Goal: Task Accomplishment & Management: Manage account settings

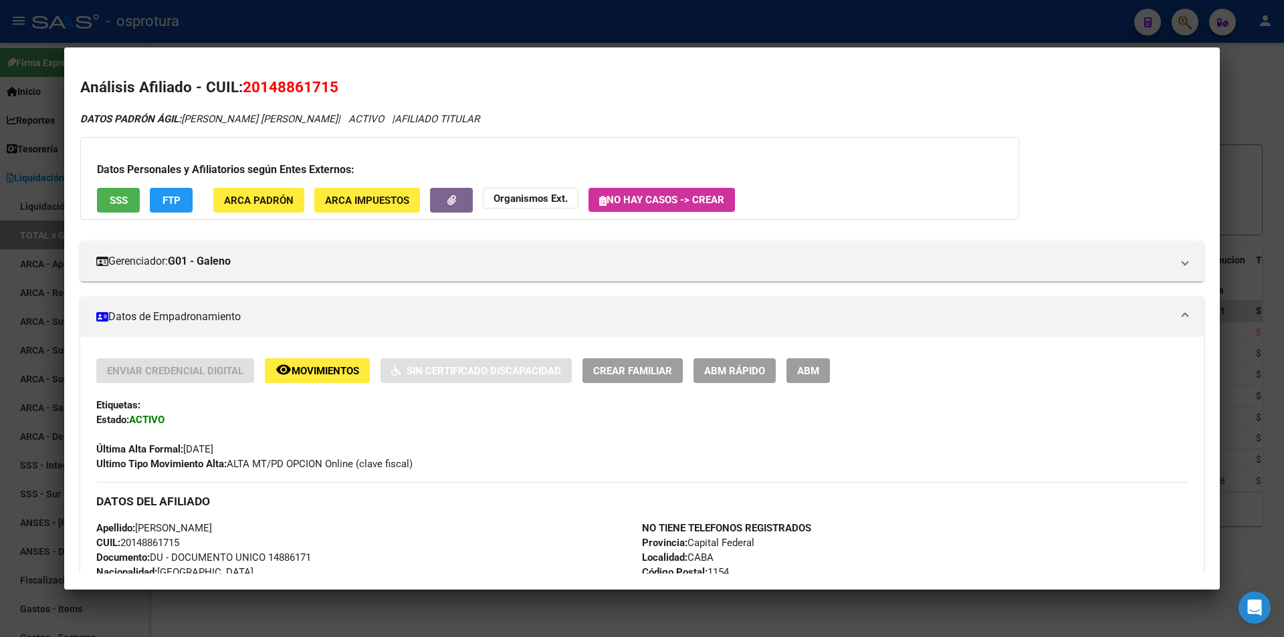
click at [324, 30] on div at bounding box center [642, 318] width 1284 height 637
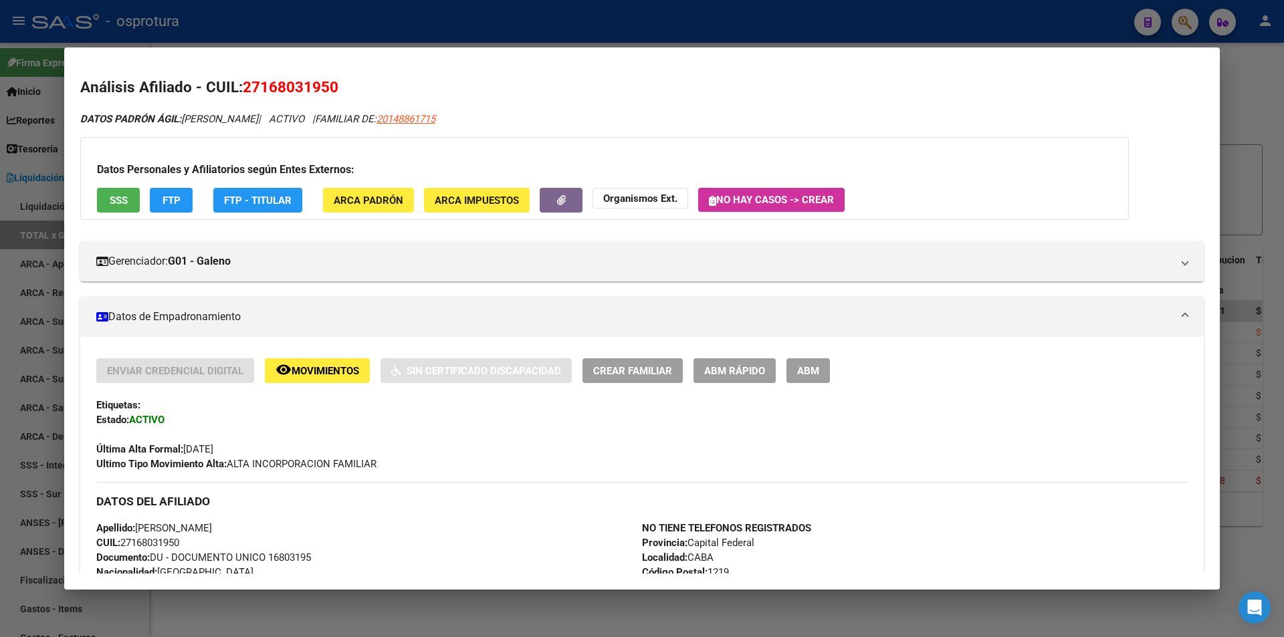
click at [392, 44] on div at bounding box center [642, 318] width 1284 height 637
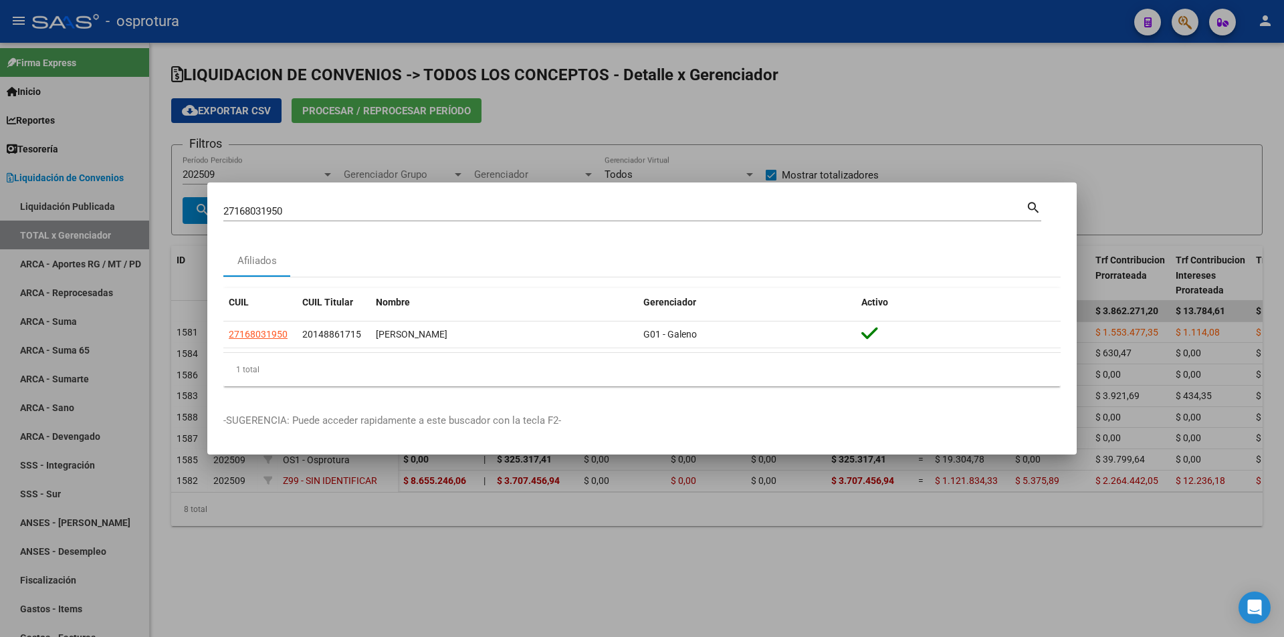
click at [389, 220] on div "27168031950 Buscar (apellido, dni, cuil, [PERSON_NAME], cuit, obra social)" at bounding box center [624, 211] width 803 height 20
click at [387, 213] on input "27168031950" at bounding box center [624, 211] width 803 height 12
paste input "0-26543866-1"
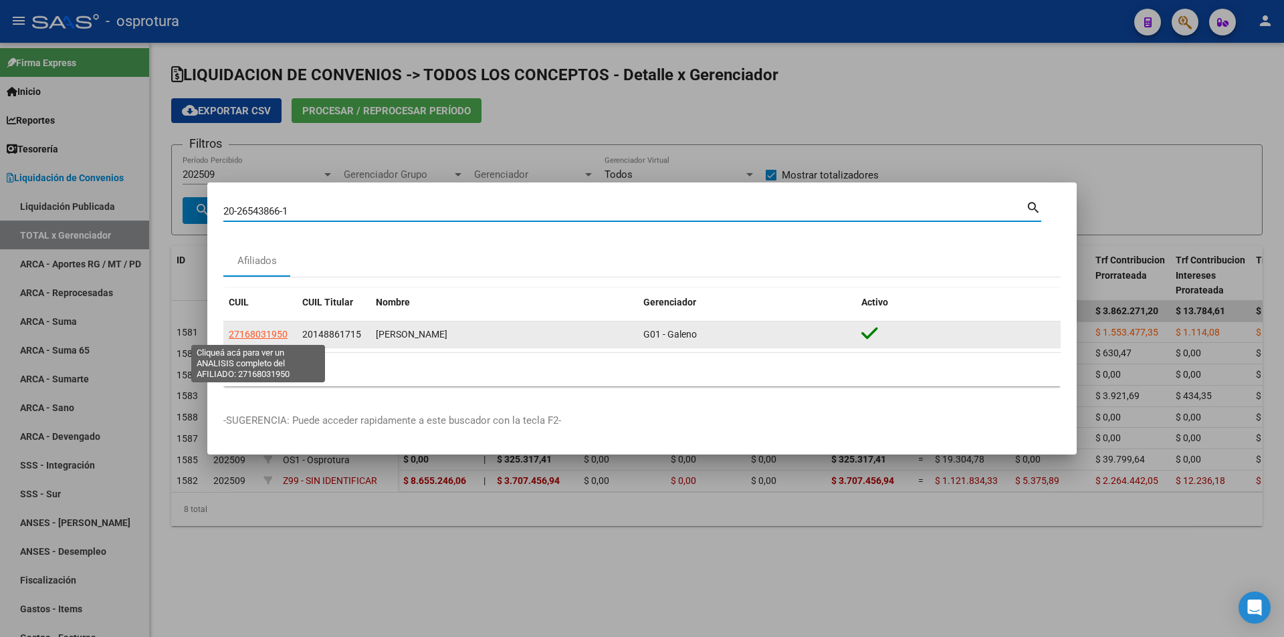
type input "20-26543866-1"
click at [278, 338] on span "27168031950" at bounding box center [258, 334] width 59 height 11
type textarea "27168031950"
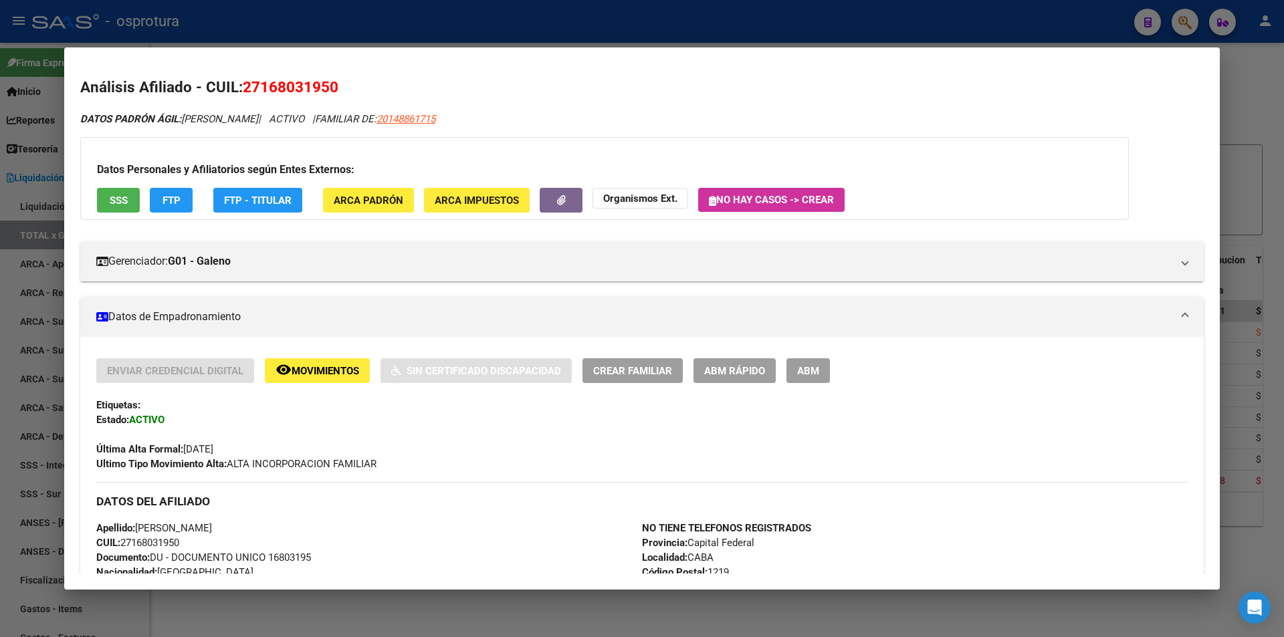
click at [529, 11] on div at bounding box center [642, 318] width 1284 height 637
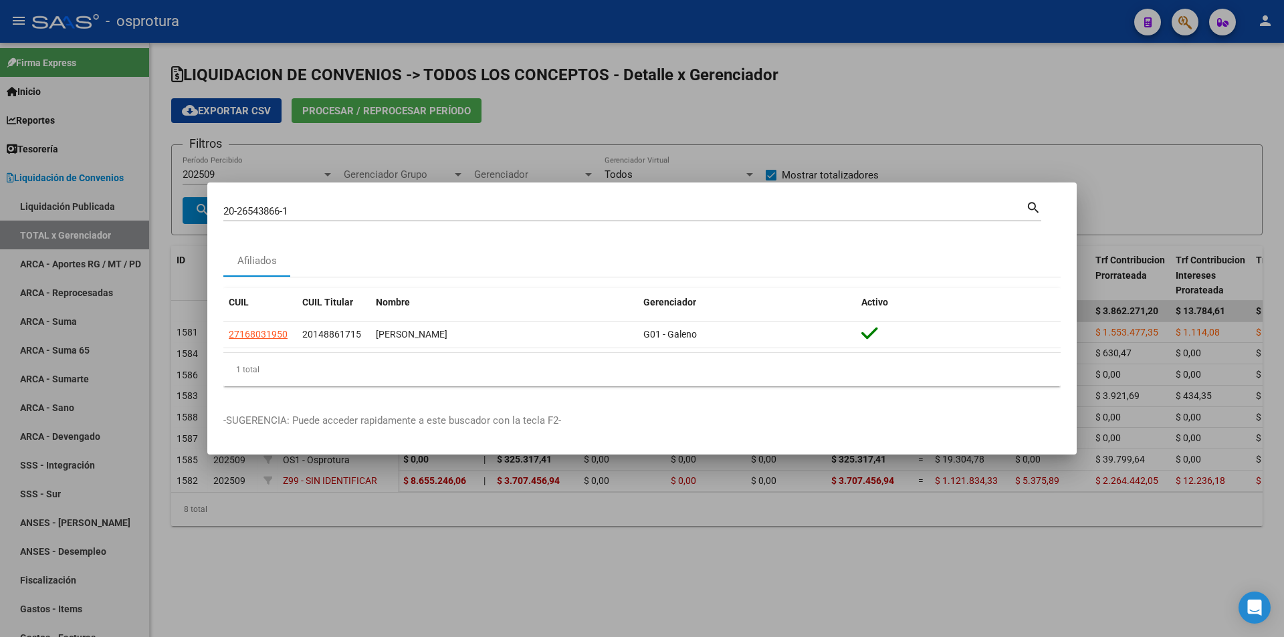
click at [357, 211] on input "20-26543866-1" at bounding box center [624, 211] width 803 height 12
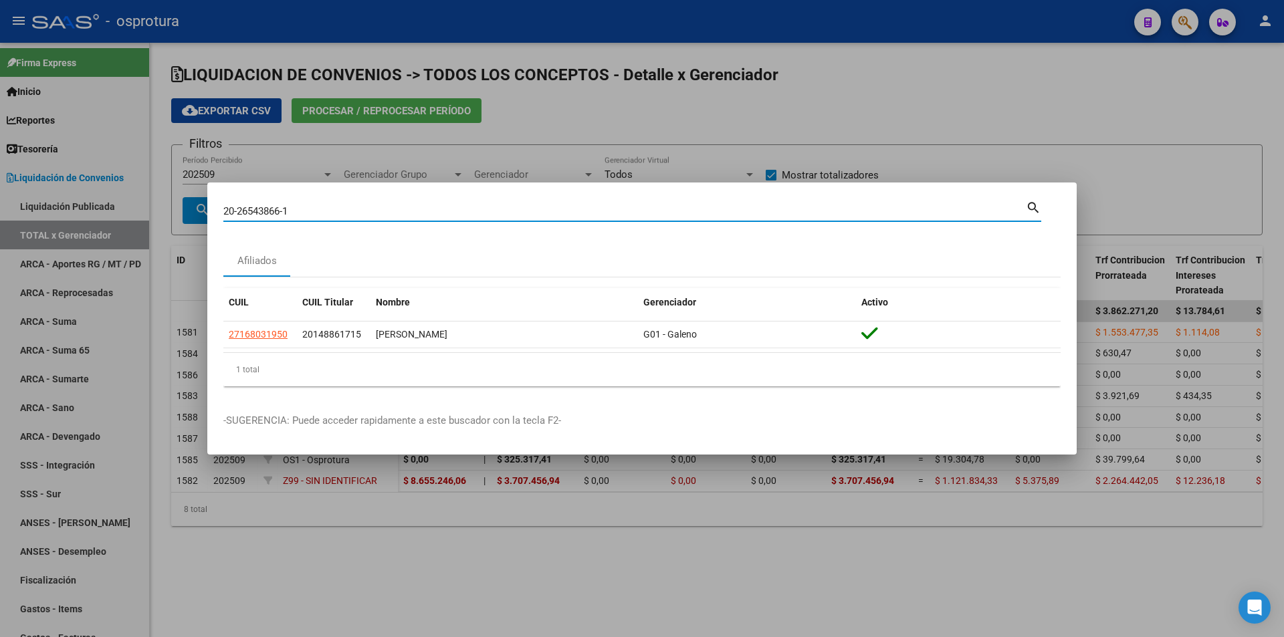
paste input "7168031950"
drag, startPoint x: 417, startPoint y: 211, endPoint x: 11, endPoint y: 173, distance: 407.9
click at [11, 174] on div "27168031950 Buscar (apellido, dni, cuil, nro traspaso, cuit, obra social) searc…" at bounding box center [642, 318] width 1284 height 637
paste input "0-26543866-1"
type input "20265438661"
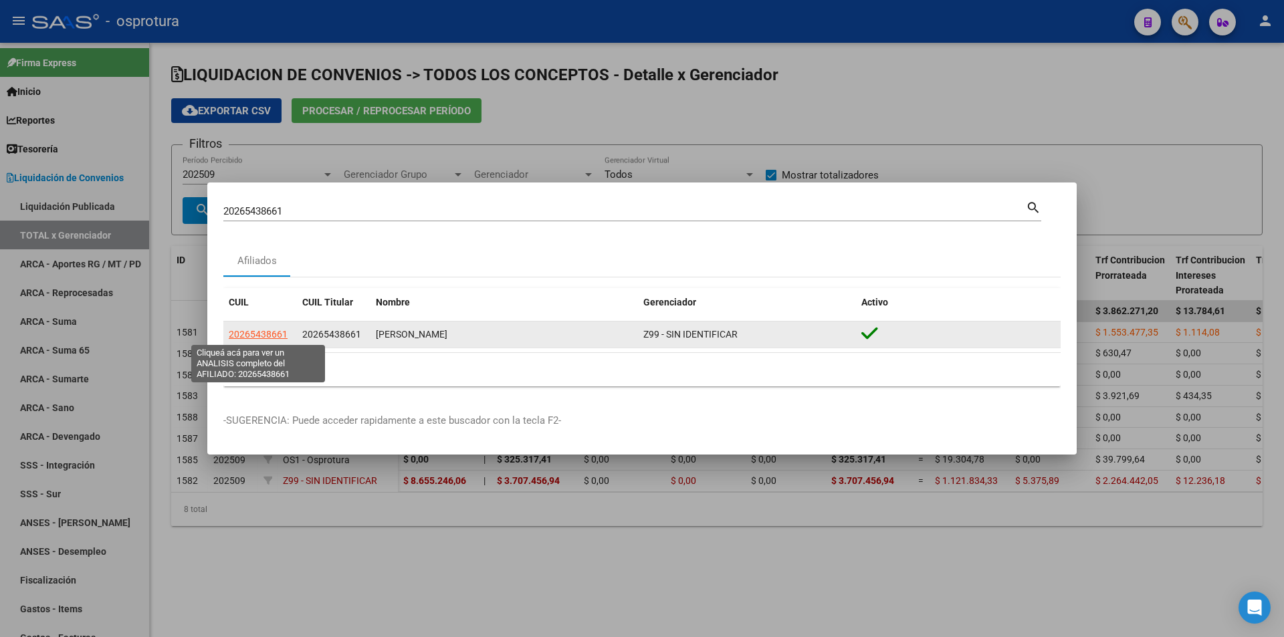
click at [261, 334] on span "20265438661" at bounding box center [258, 334] width 59 height 11
type textarea "20265438661"
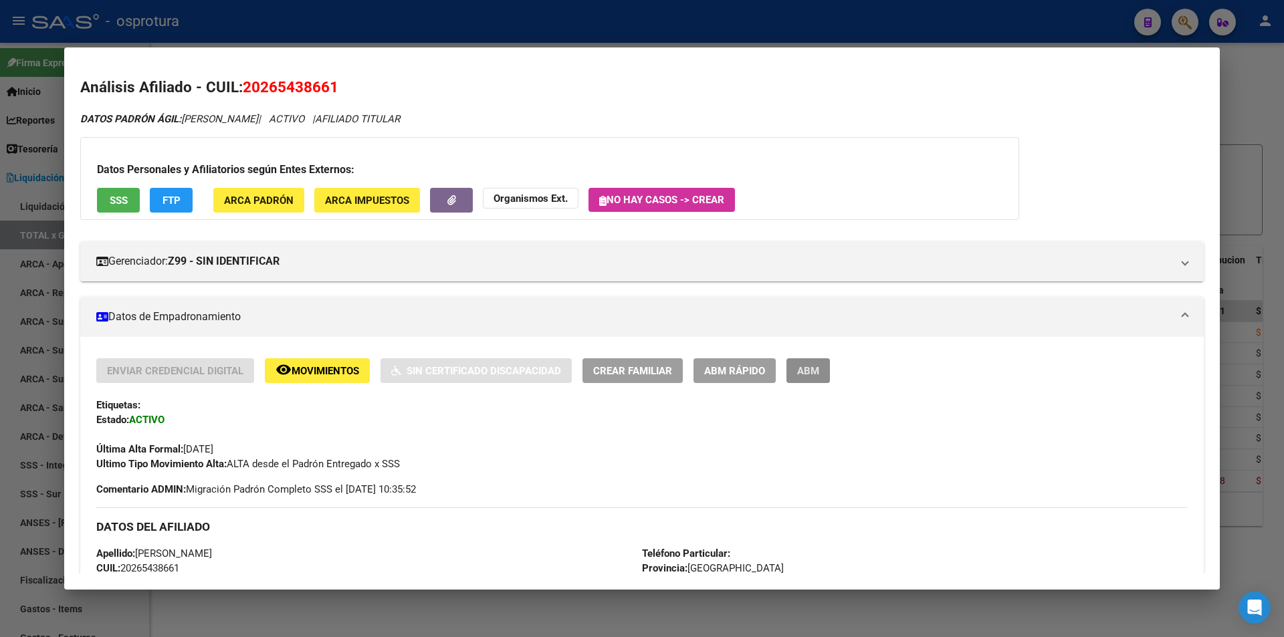
click at [801, 368] on span "ABM" at bounding box center [808, 371] width 22 height 12
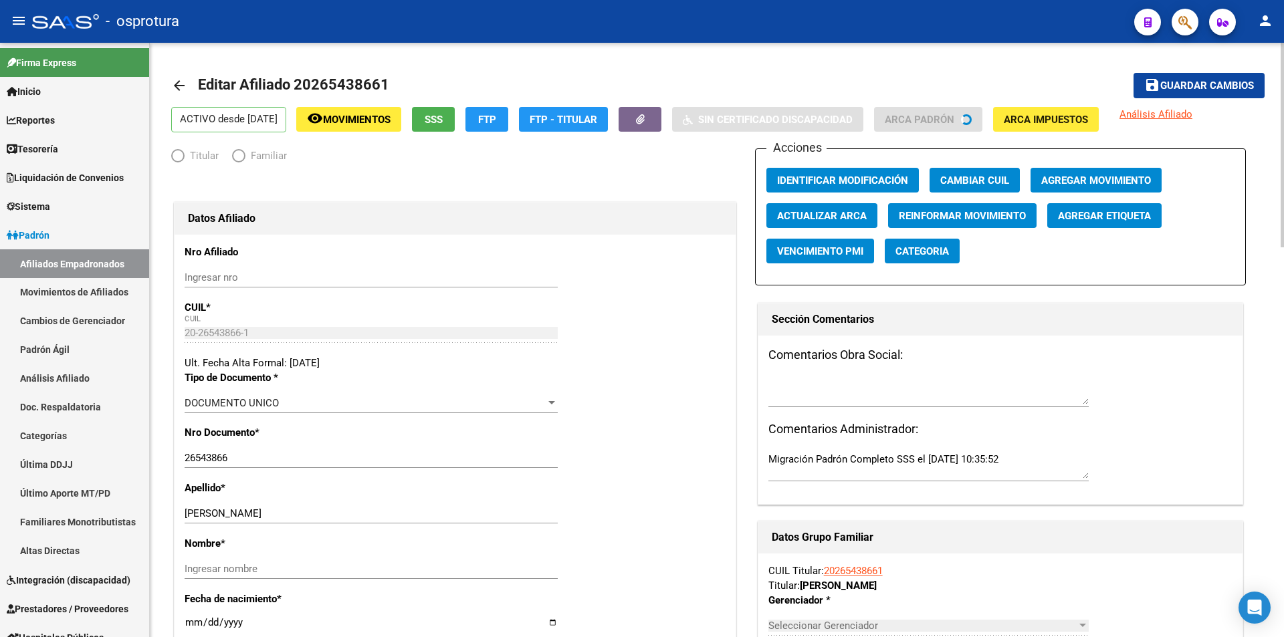
radio input "true"
type input "20-26543866-1"
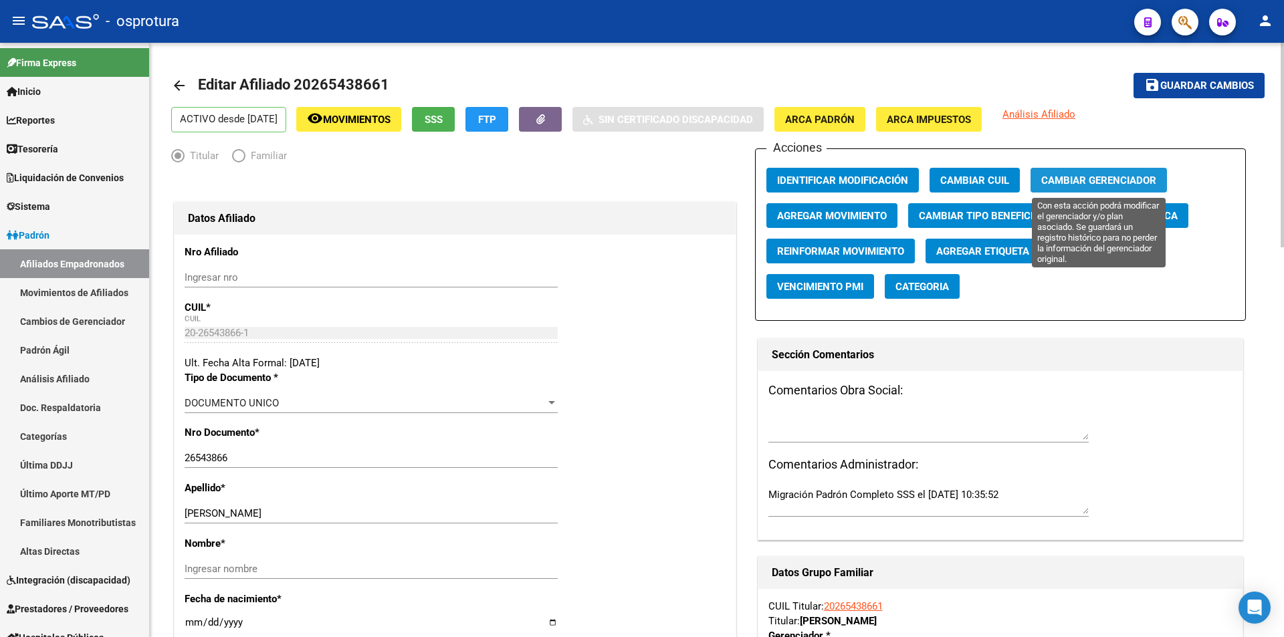
click at [1087, 175] on span "Cambiar Gerenciador" at bounding box center [1099, 181] width 115 height 12
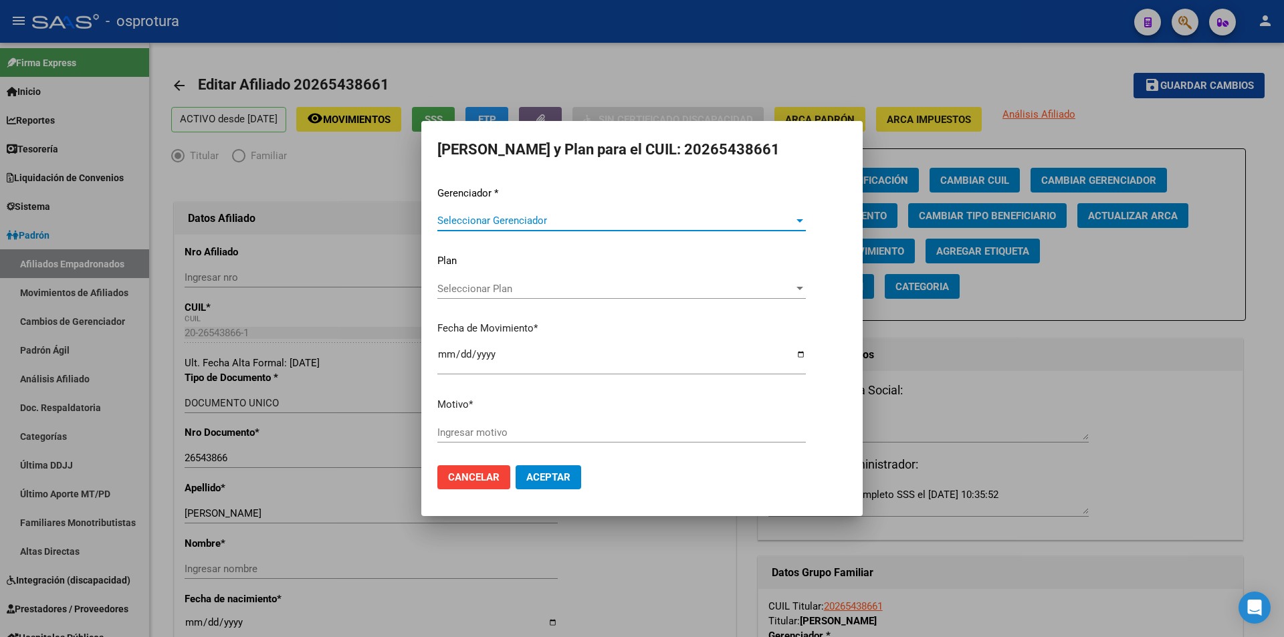
click at [752, 218] on span "Seleccionar Gerenciador" at bounding box center [615, 221] width 357 height 12
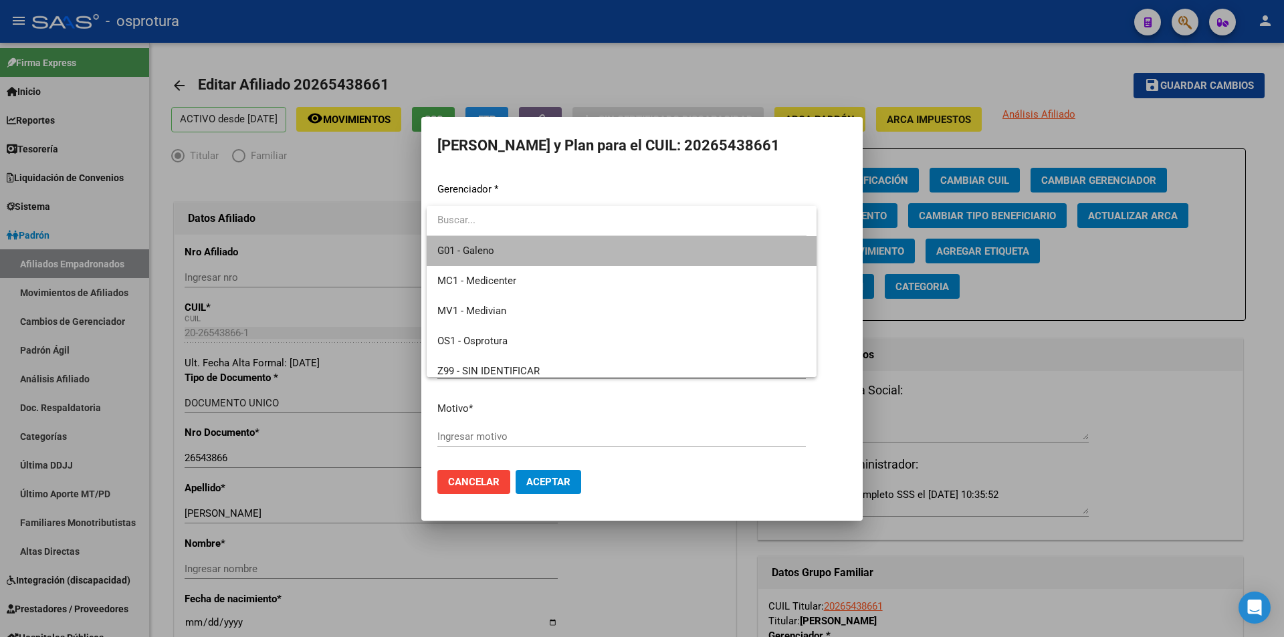
click at [678, 260] on span "G01 - Galeno" at bounding box center [621, 251] width 369 height 30
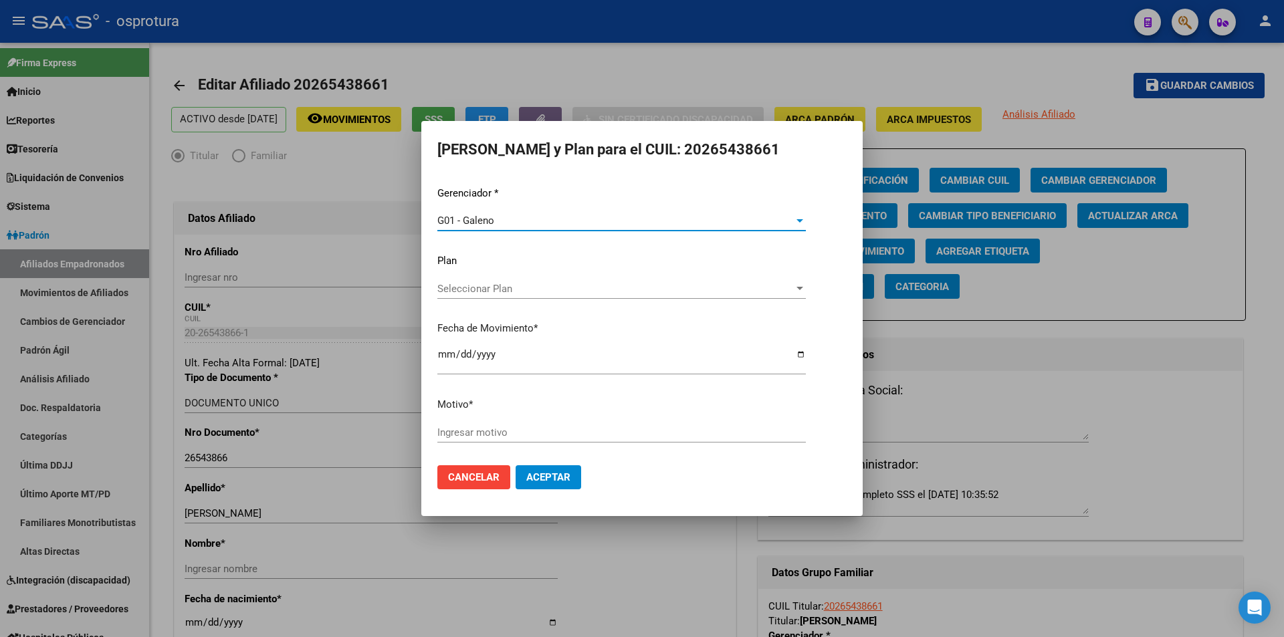
click at [587, 432] on input "Ingresar motivo" at bounding box center [621, 433] width 369 height 12
type input "REASIGNACION"
click at [516, 466] on button "Aceptar" at bounding box center [549, 478] width 66 height 24
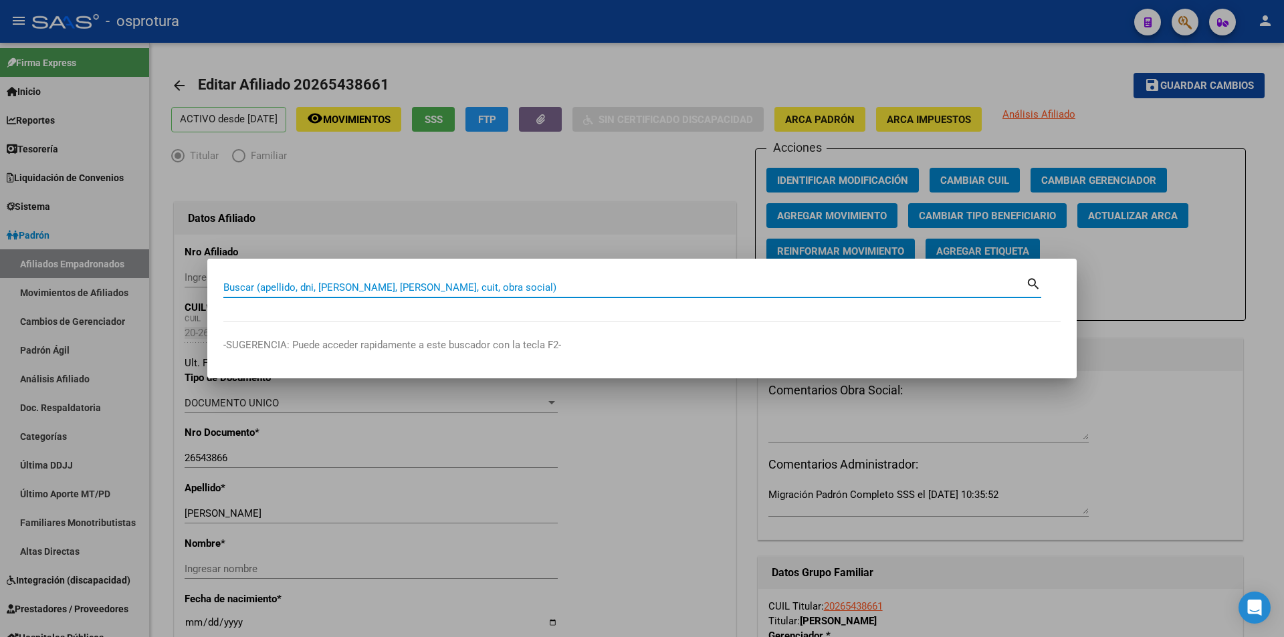
paste input "27-16844011-7"
type input "27168440117"
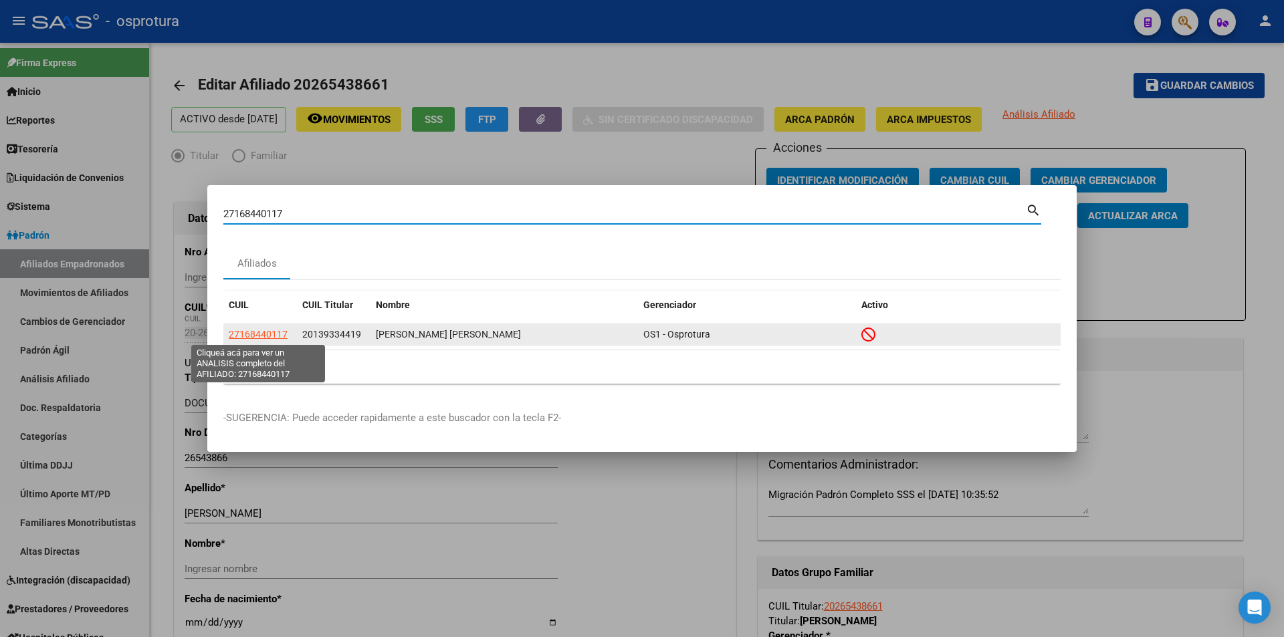
click at [268, 333] on span "27168440117" at bounding box center [258, 334] width 59 height 11
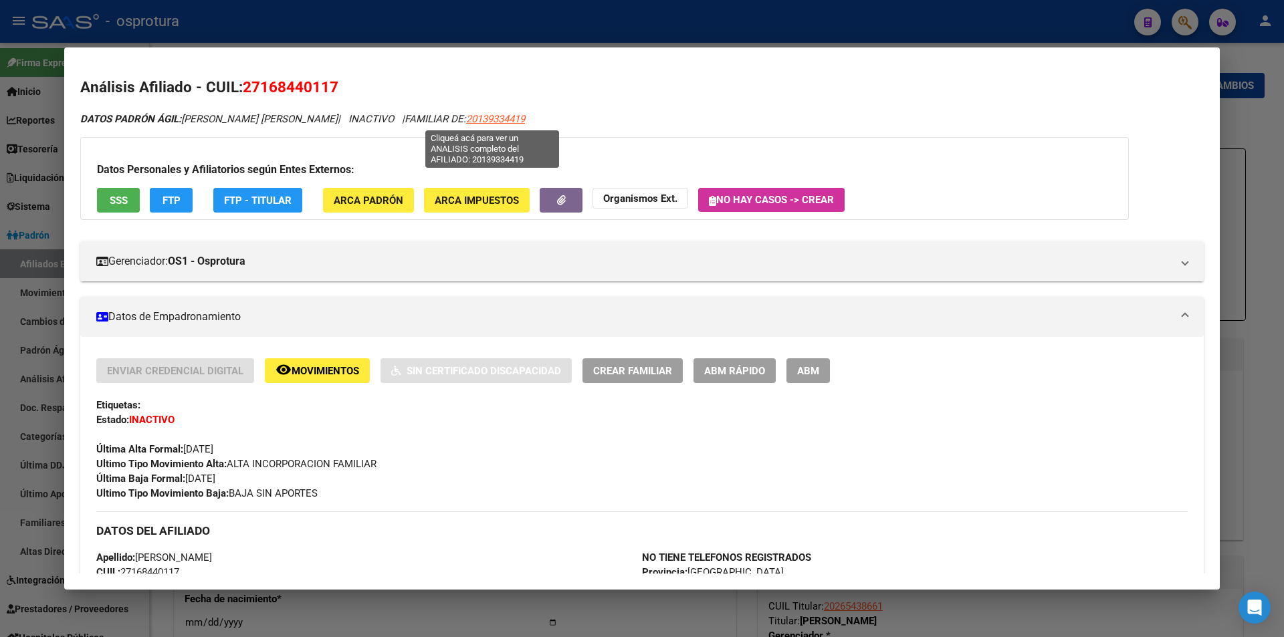
click at [493, 113] on span "20139334419" at bounding box center [495, 119] width 59 height 12
type textarea "20139334419"
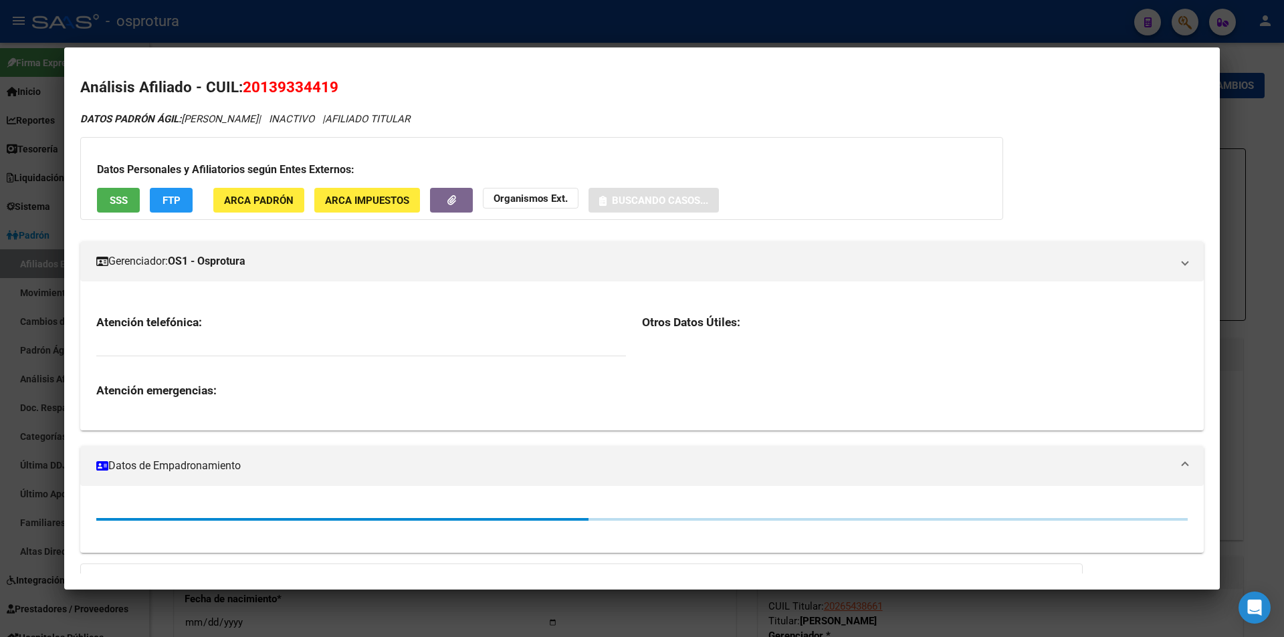
click at [304, 86] on span "20139334419" at bounding box center [291, 86] width 96 height 17
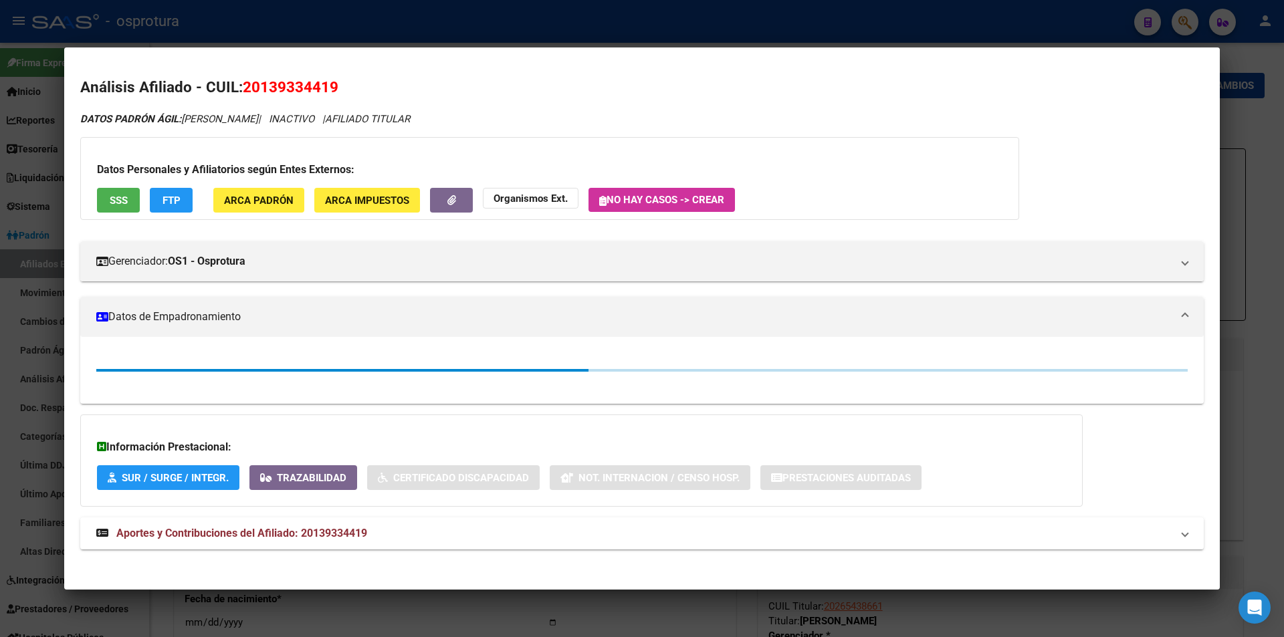
click at [304, 86] on span "20139334419" at bounding box center [291, 86] width 96 height 17
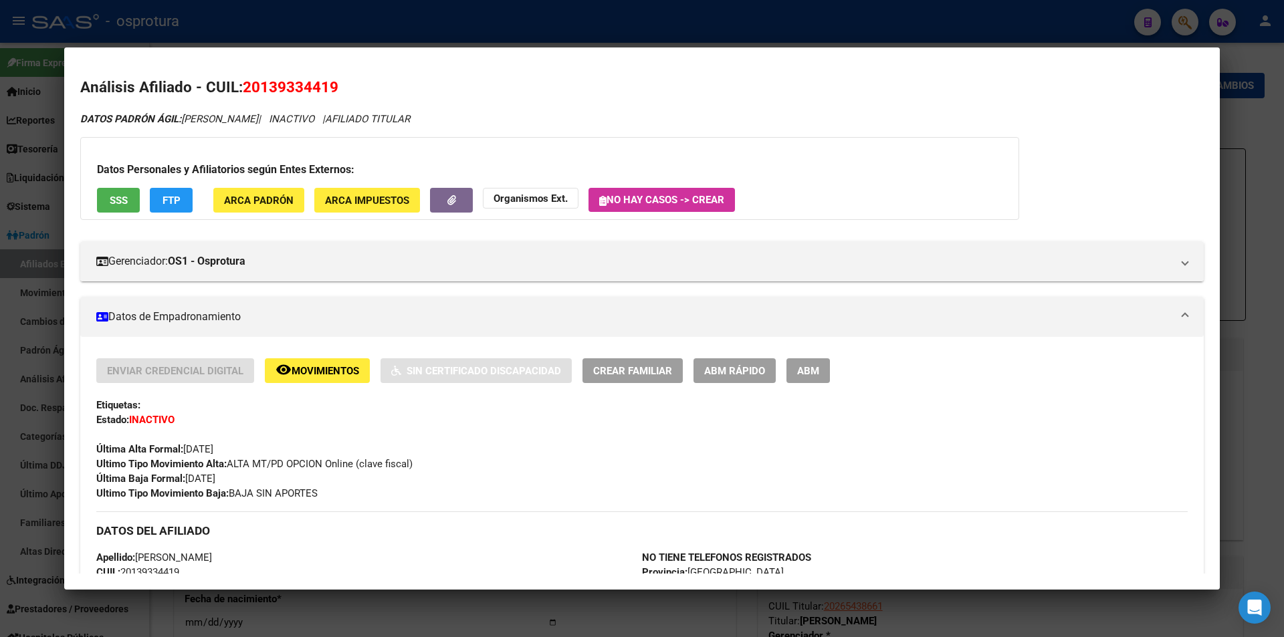
copy span "20139334419"
click at [611, 28] on div at bounding box center [642, 318] width 1284 height 637
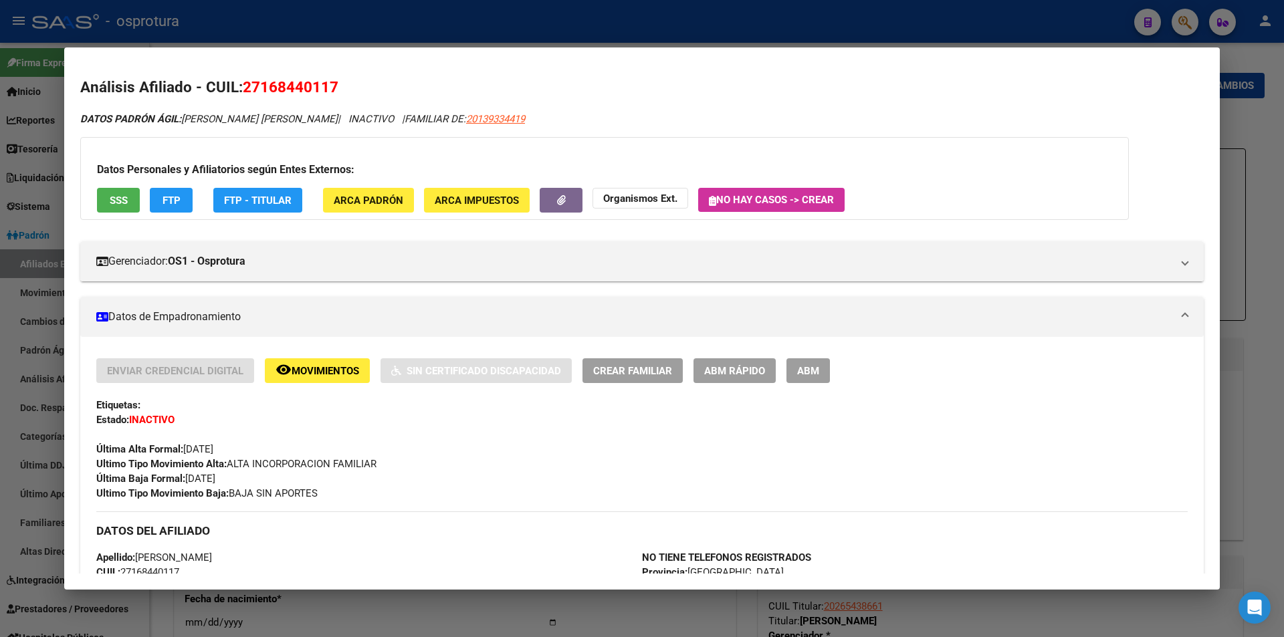
click at [578, 23] on div at bounding box center [642, 318] width 1284 height 637
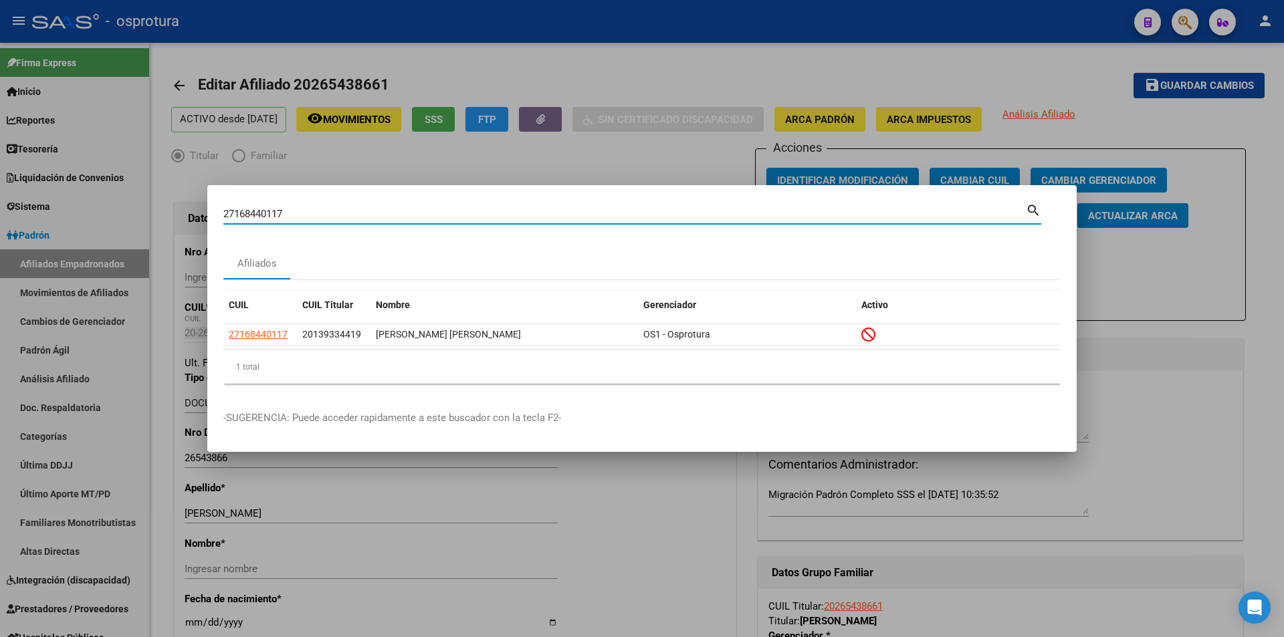
click at [545, 209] on input "27168440117" at bounding box center [624, 214] width 803 height 12
paste input "0-53218627-8"
type input "20532186278"
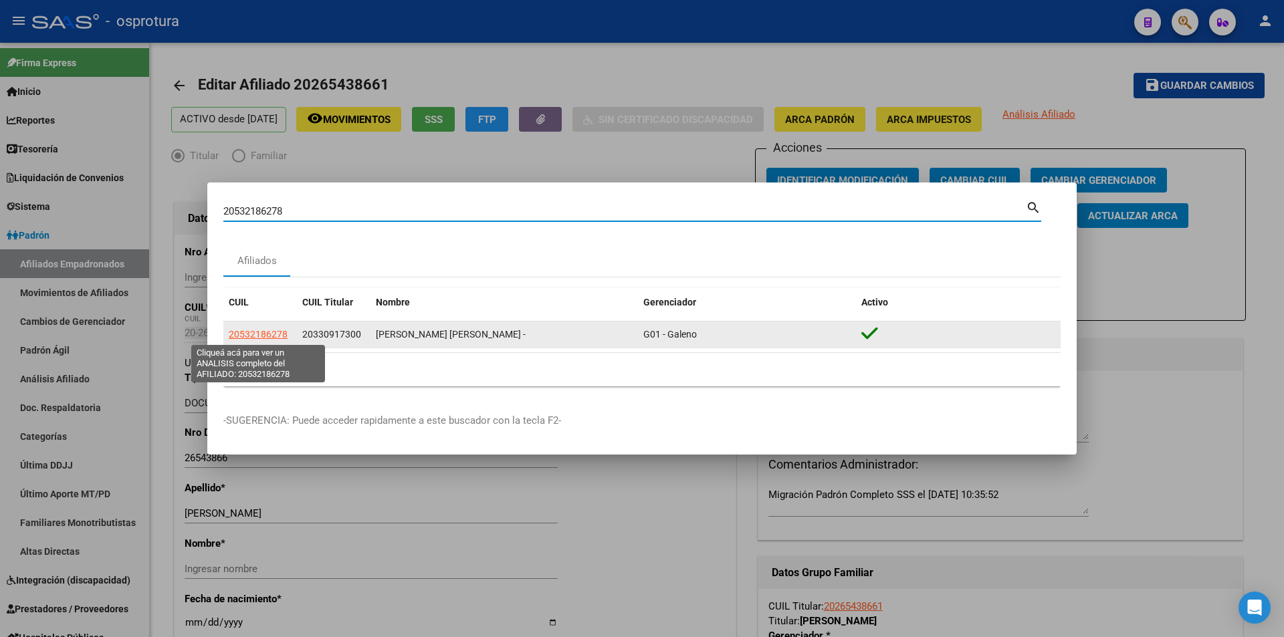
click at [267, 333] on span "20532186278" at bounding box center [258, 334] width 59 height 11
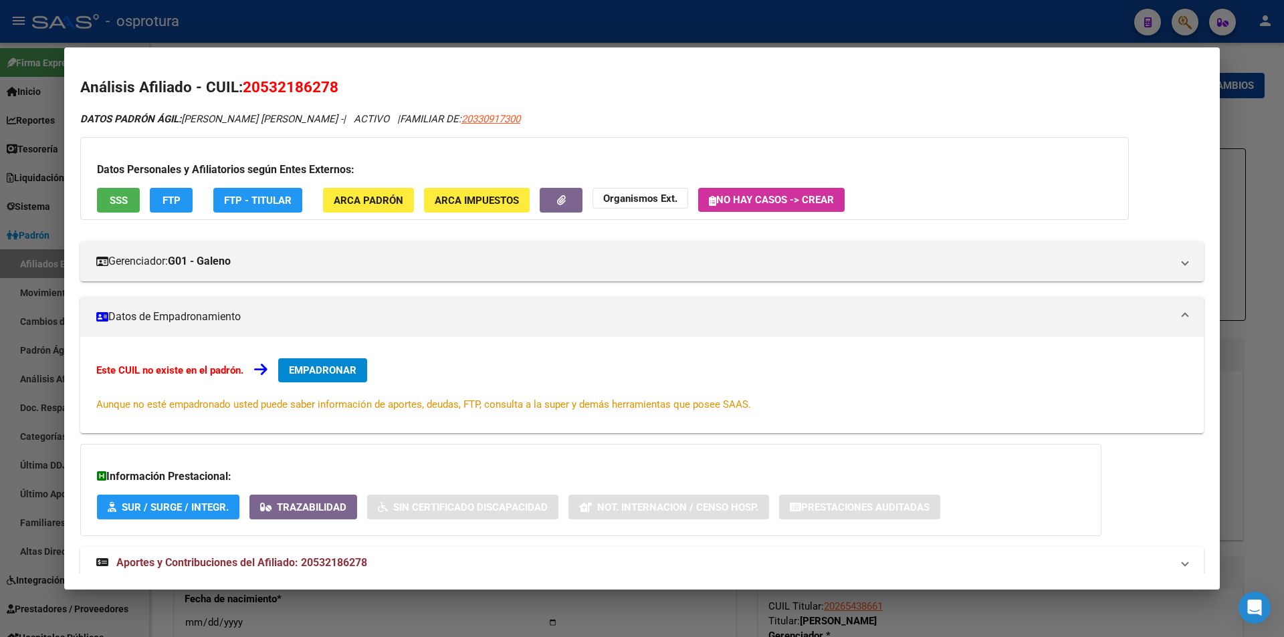
click at [112, 207] on button "SSS" at bounding box center [118, 200] width 43 height 25
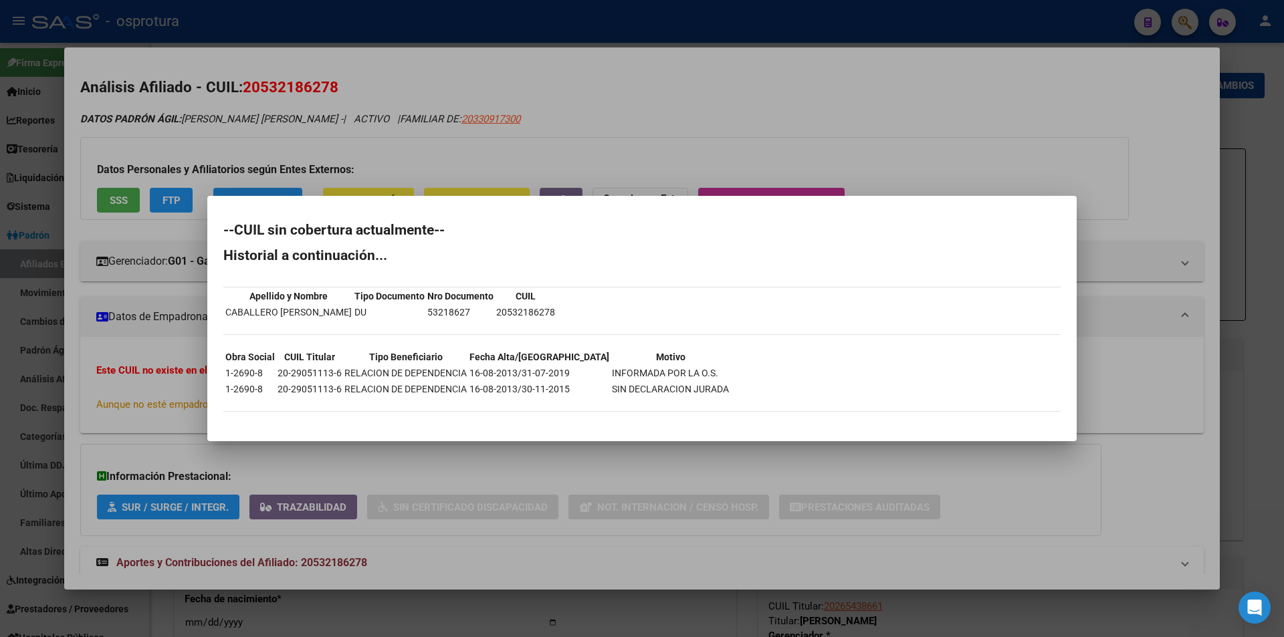
click at [488, 114] on div at bounding box center [642, 318] width 1284 height 637
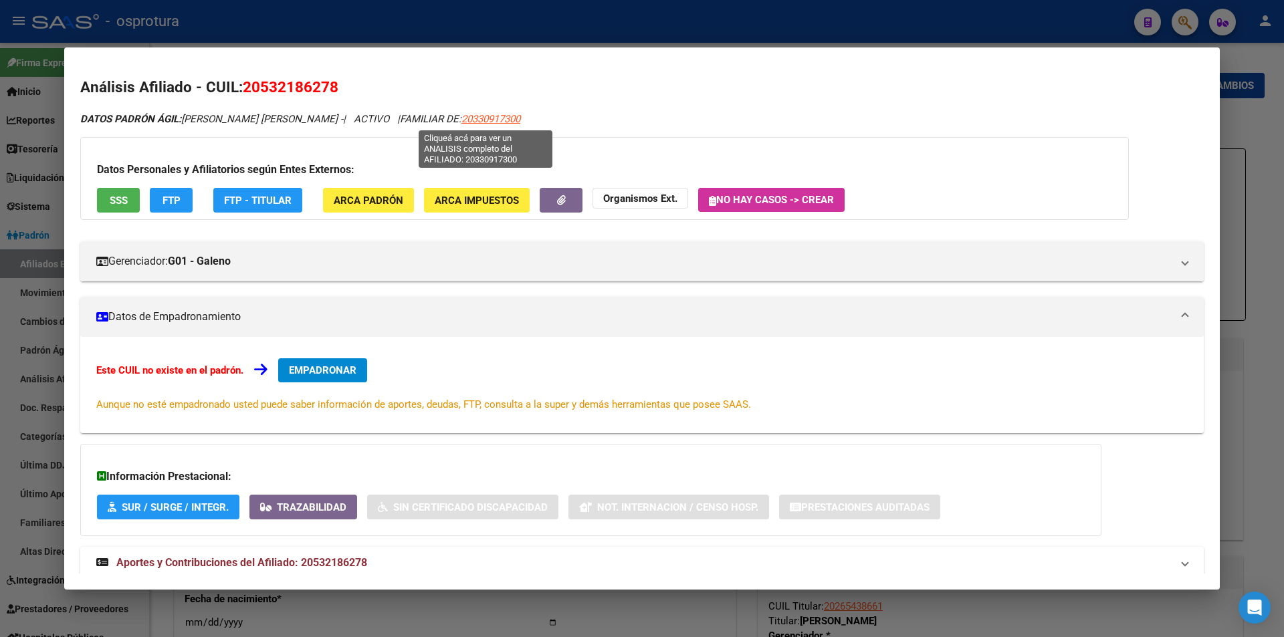
click at [480, 117] on span "20330917300" at bounding box center [491, 119] width 59 height 12
type textarea "20330917300"
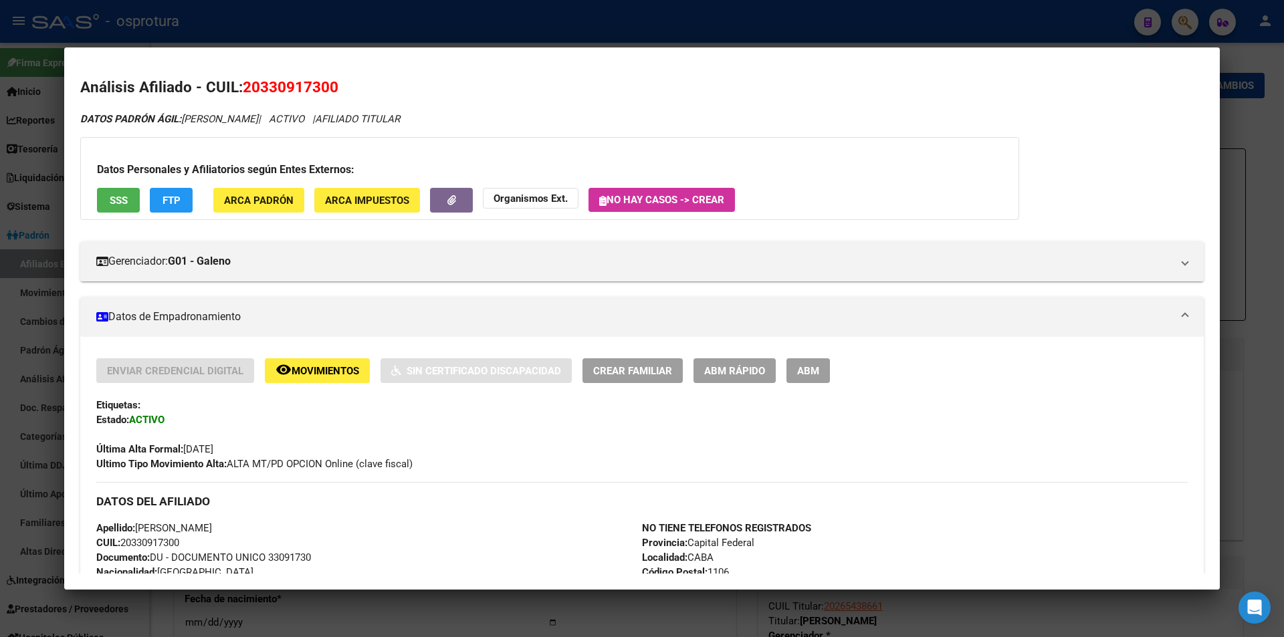
click at [122, 195] on span "SSS" at bounding box center [119, 201] width 18 height 12
click at [303, 82] on span "20330917300" at bounding box center [291, 86] width 96 height 17
click at [304, 82] on span "20330917300" at bounding box center [291, 86] width 96 height 17
copy span "20330917300"
click at [626, 98] on h2 "Análisis Afiliado - CUIL: 20330917300" at bounding box center [642, 87] width 1124 height 23
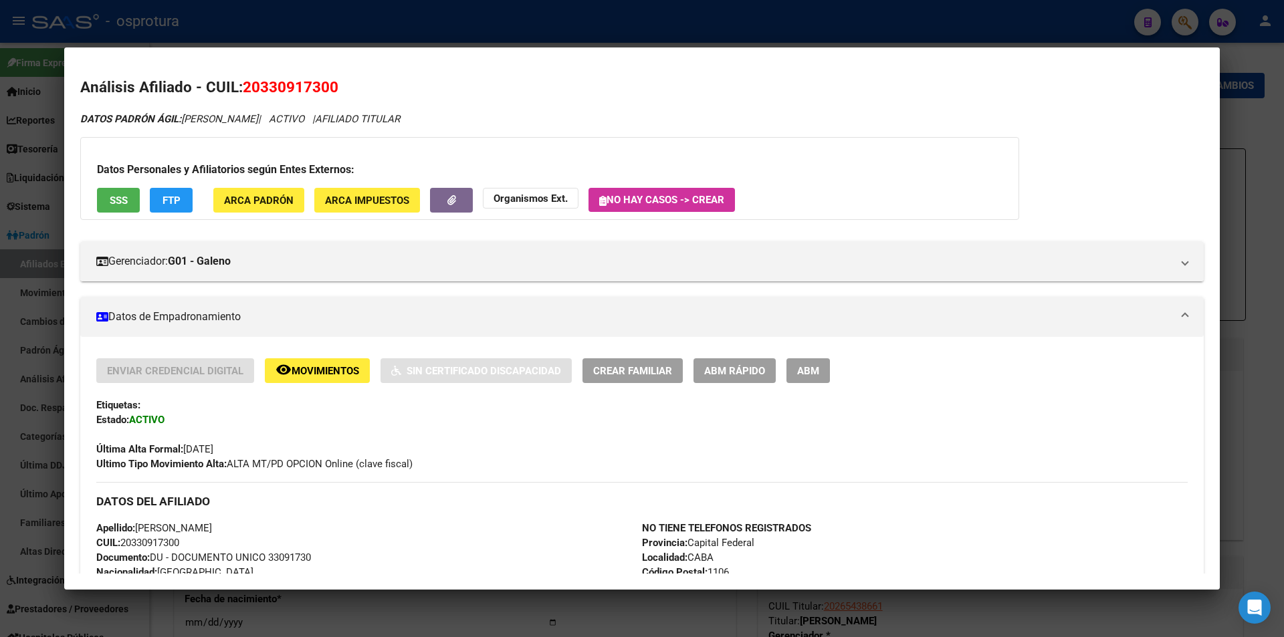
click at [312, 82] on span "20330917300" at bounding box center [291, 86] width 96 height 17
copy span "20330917300"
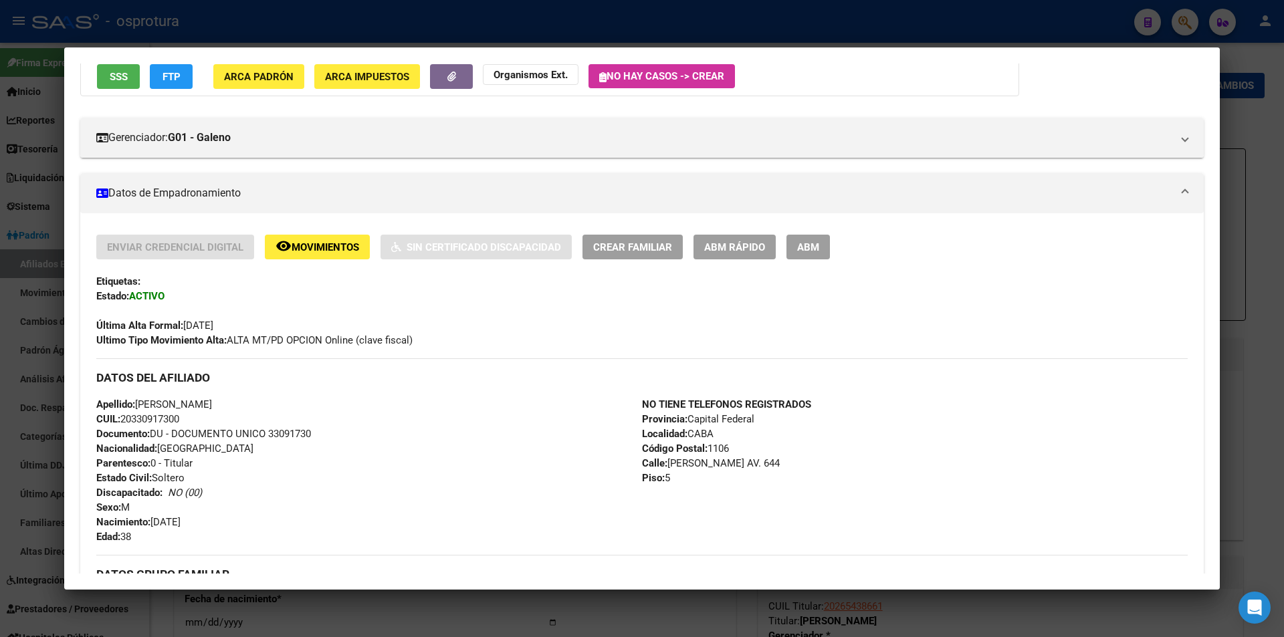
scroll to position [525, 0]
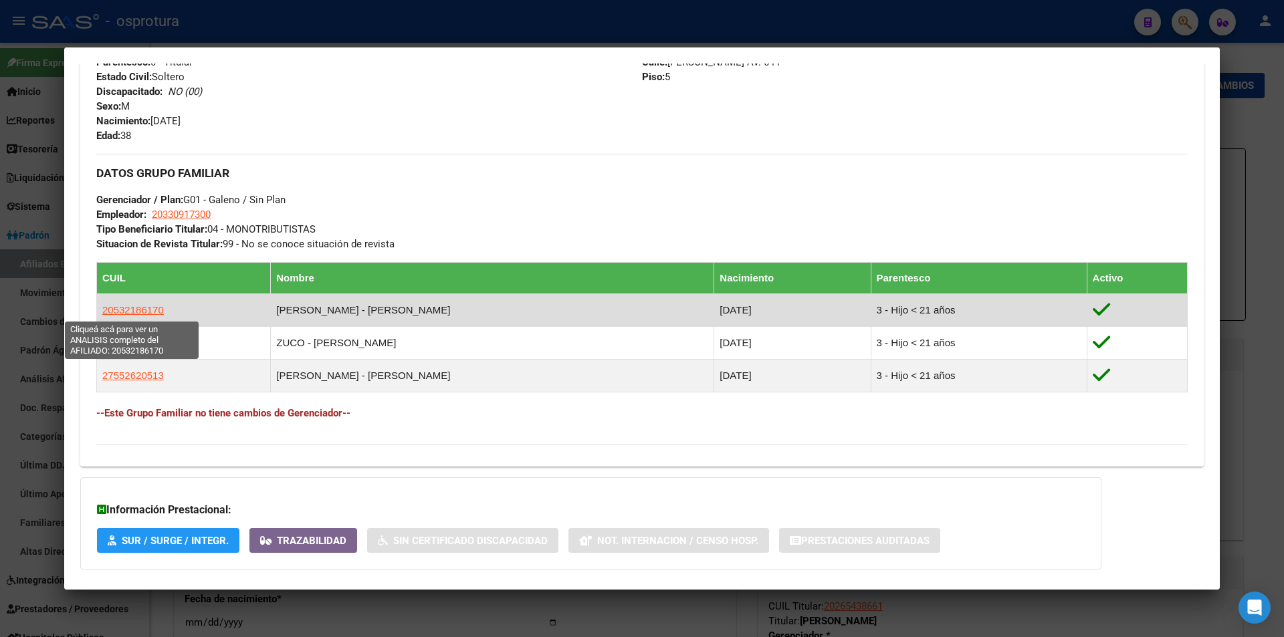
click at [137, 308] on span "20532186170" at bounding box center [133, 309] width 62 height 11
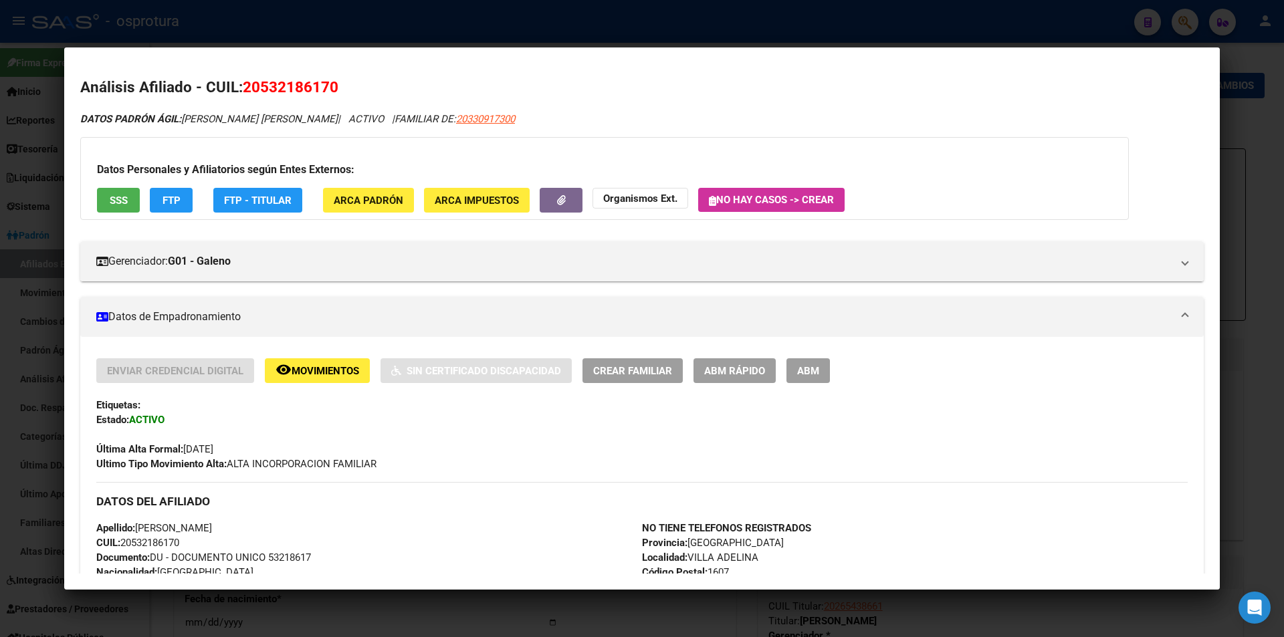
click at [623, 37] on div at bounding box center [642, 318] width 1284 height 637
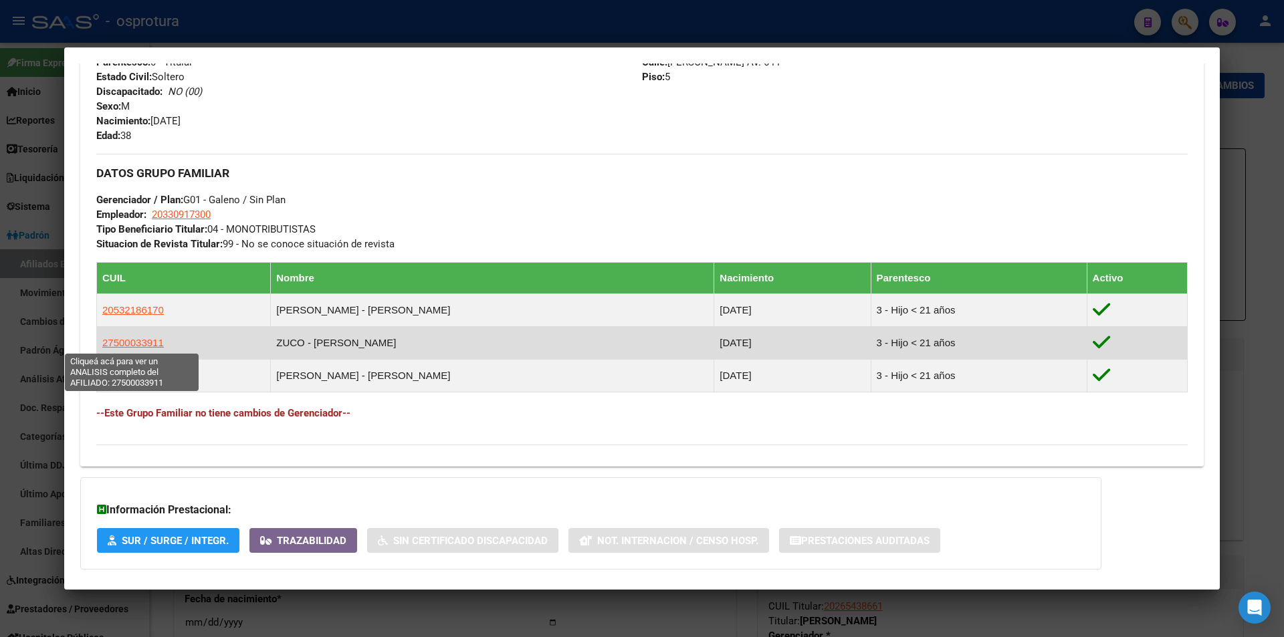
click at [150, 346] on span "27500033911" at bounding box center [133, 342] width 62 height 11
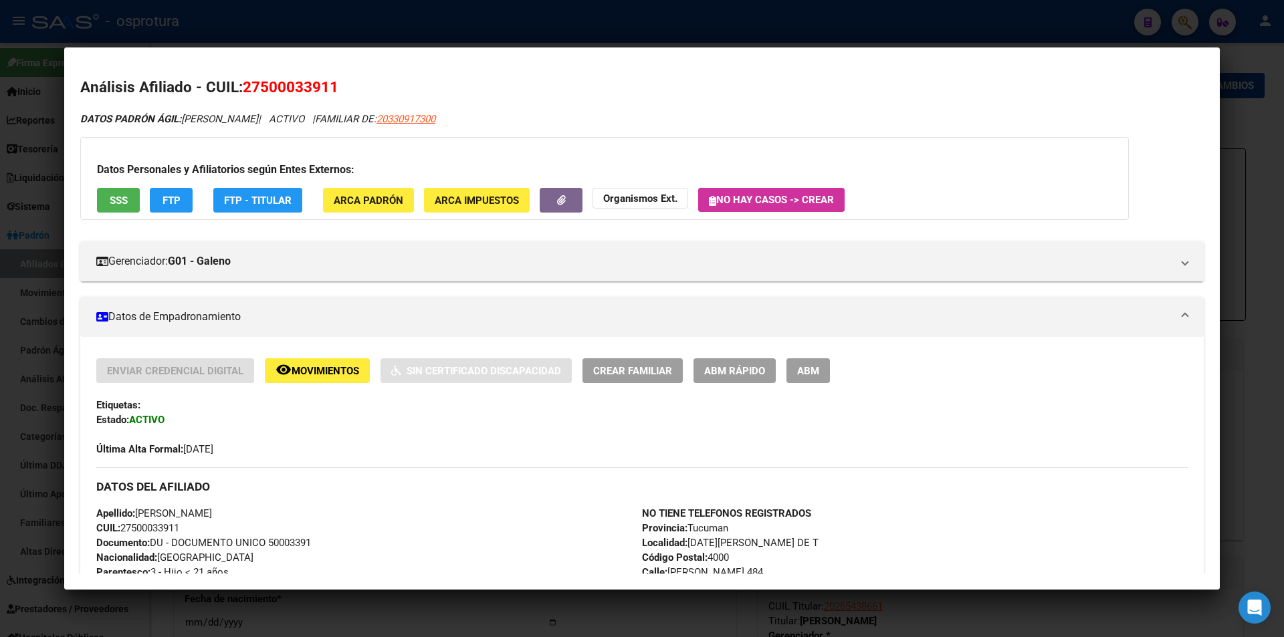
click at [547, 20] on div at bounding box center [642, 318] width 1284 height 637
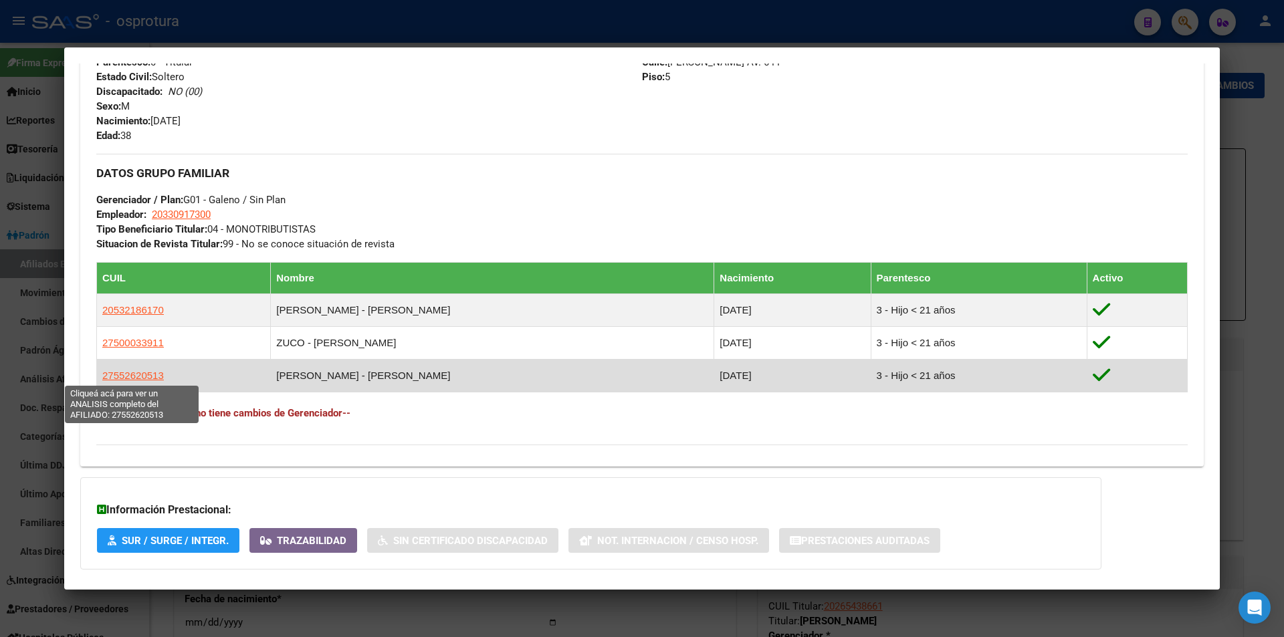
click at [158, 374] on span "27552620513" at bounding box center [133, 375] width 62 height 11
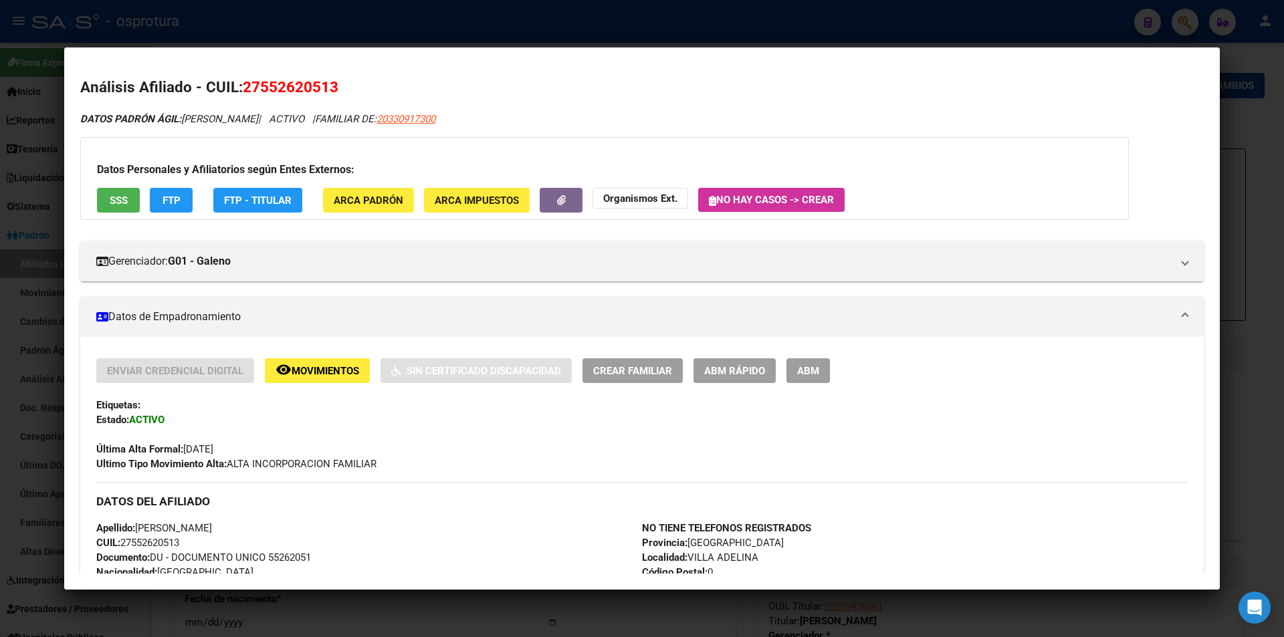
click at [478, 12] on div at bounding box center [642, 318] width 1284 height 637
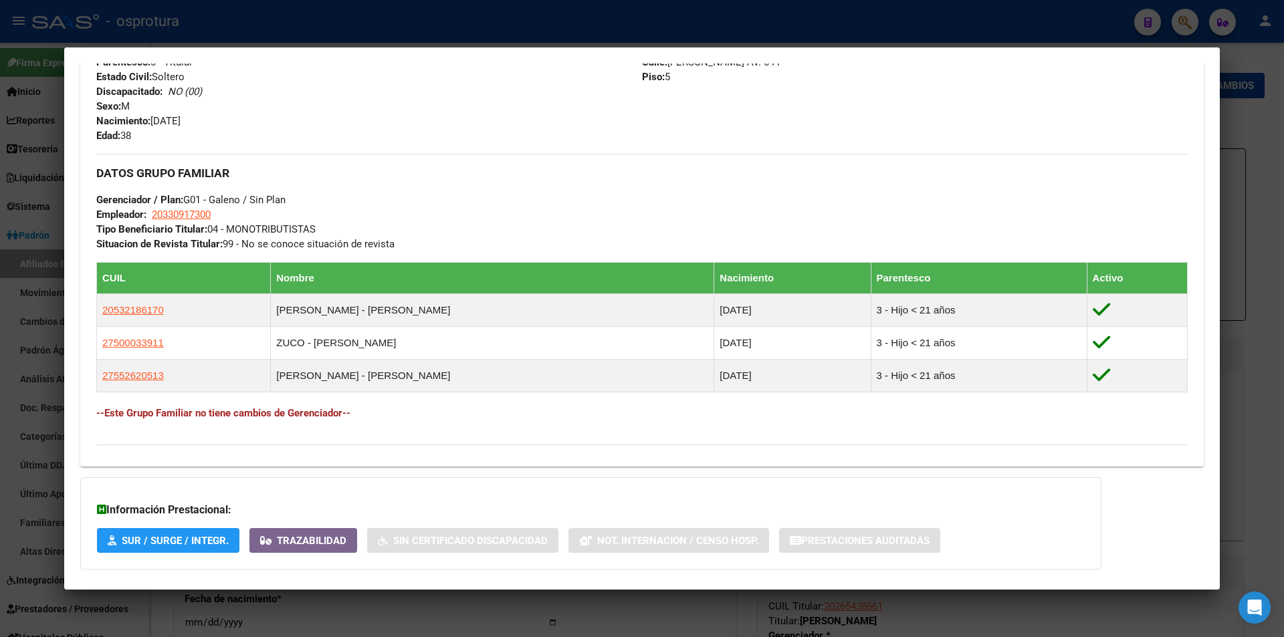
scroll to position [391, 0]
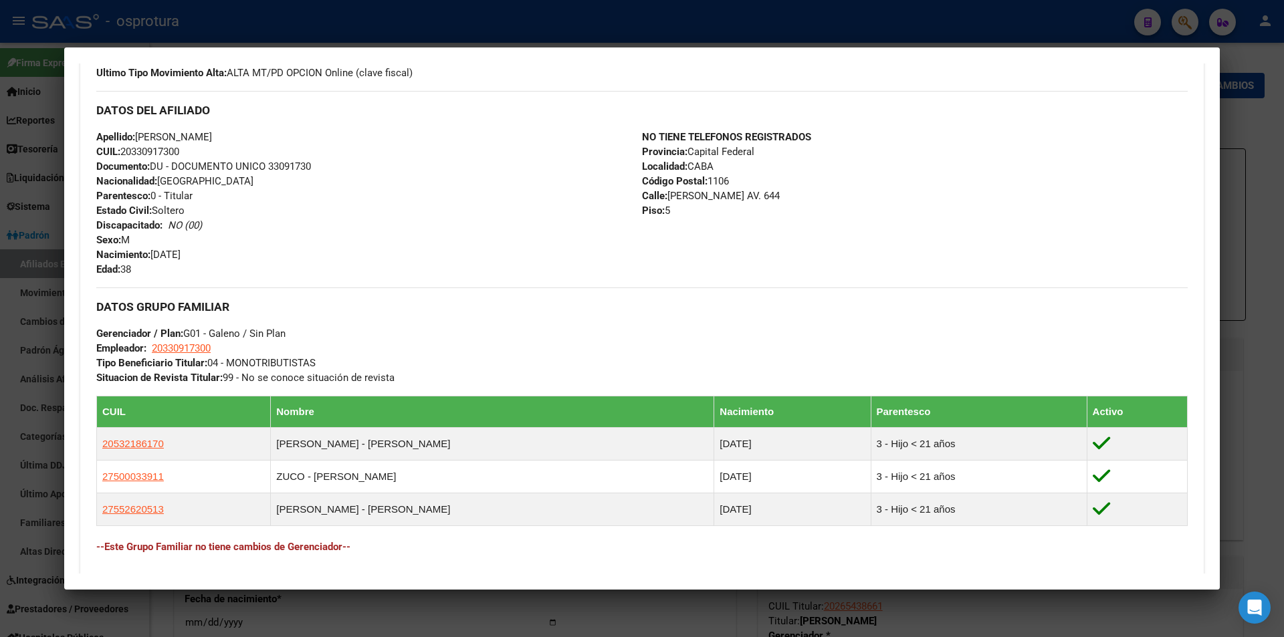
click at [438, 23] on div at bounding box center [642, 318] width 1284 height 637
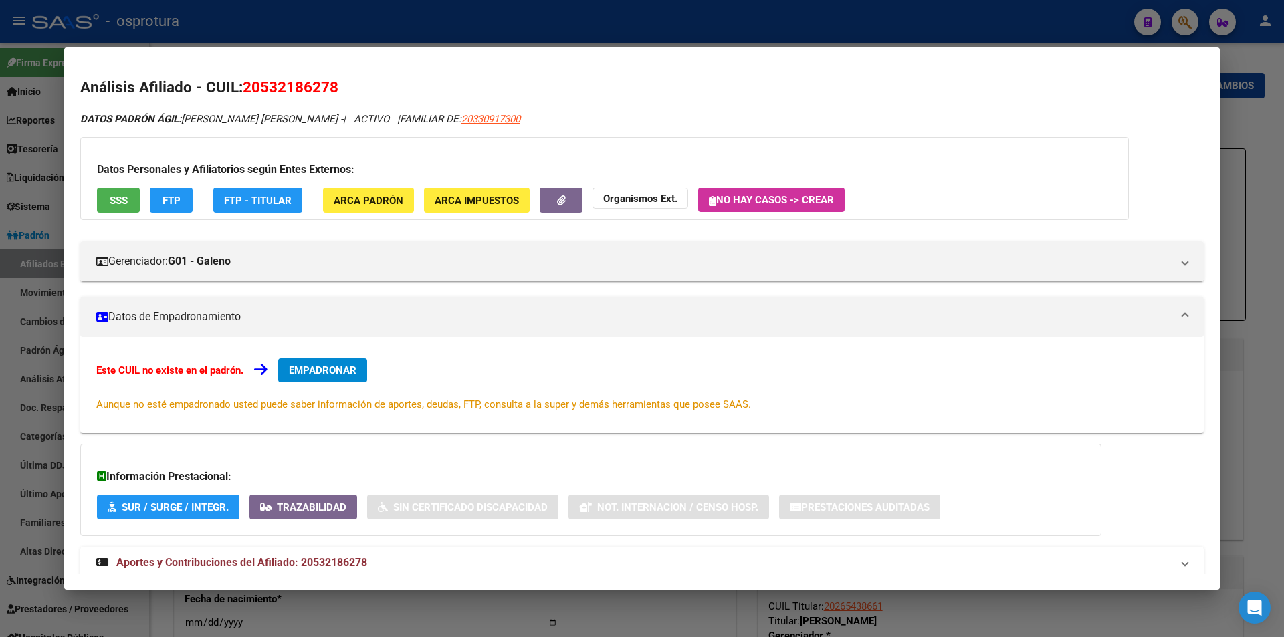
click at [470, 11] on div at bounding box center [642, 318] width 1284 height 637
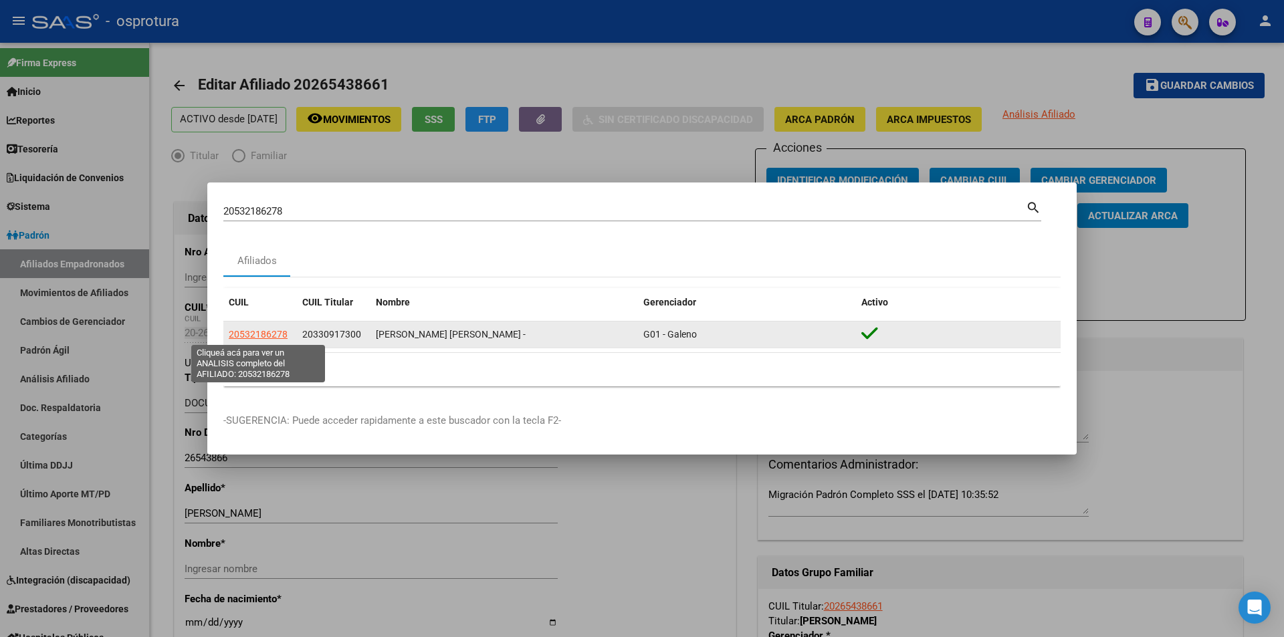
click at [276, 334] on span "20532186278" at bounding box center [258, 334] width 59 height 11
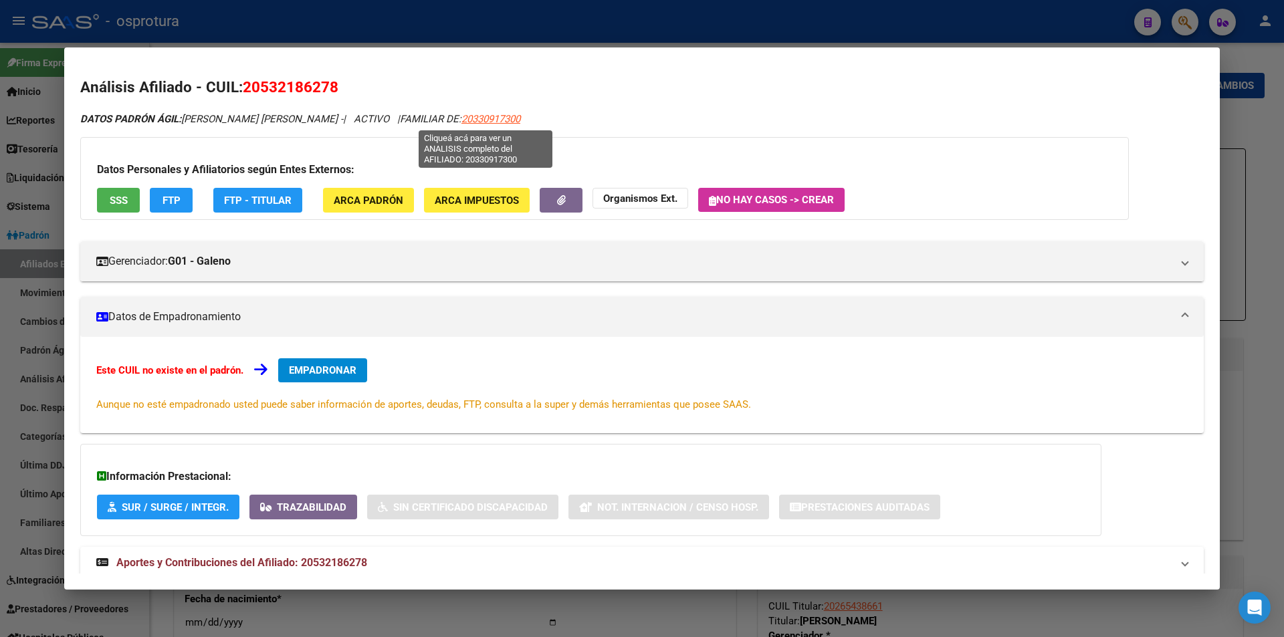
click at [483, 119] on span "20330917300" at bounding box center [491, 119] width 59 height 12
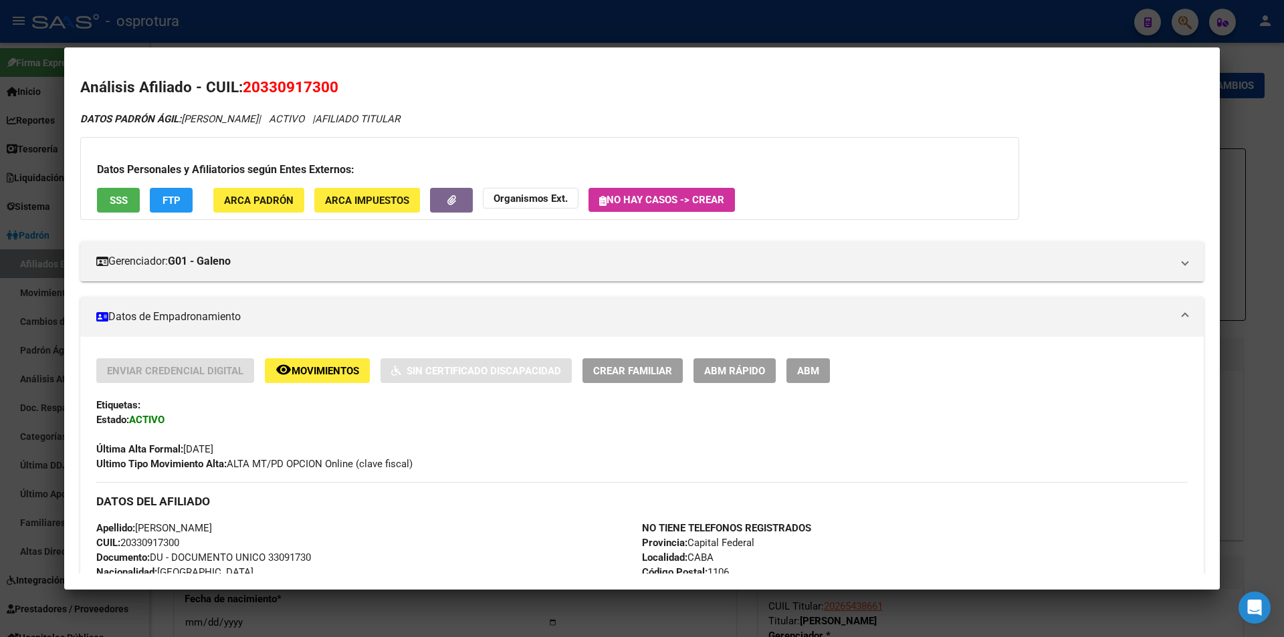
click at [371, 24] on div at bounding box center [642, 318] width 1284 height 637
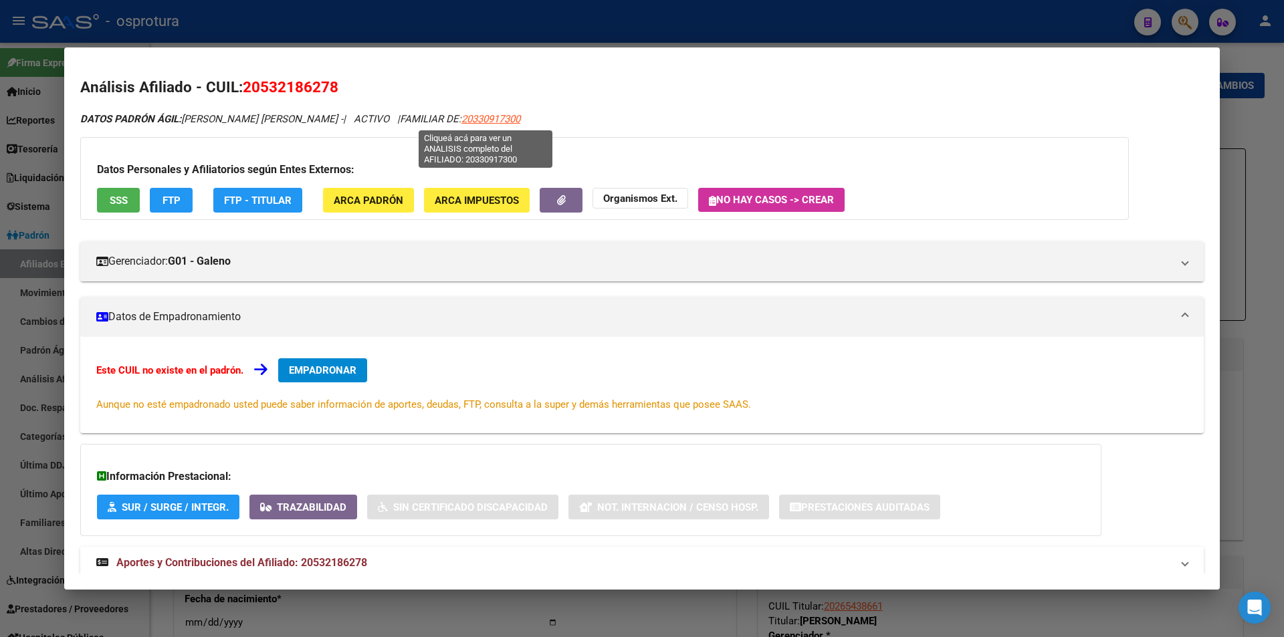
click at [504, 118] on span "20330917300" at bounding box center [491, 119] width 59 height 12
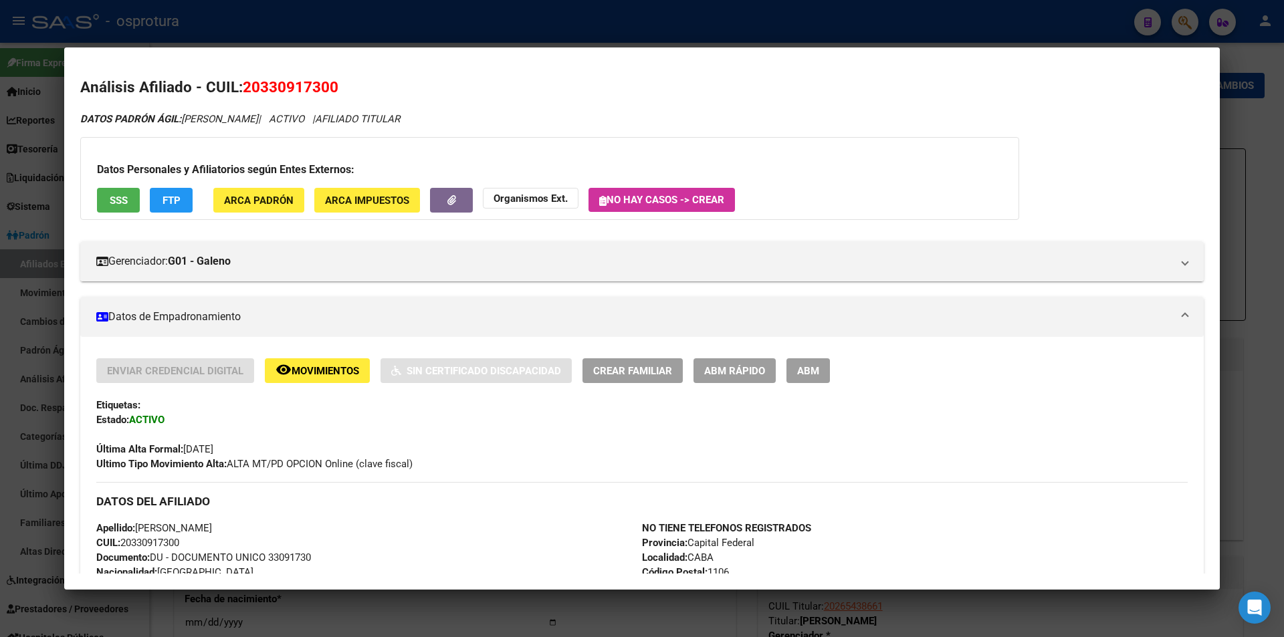
scroll to position [468, 0]
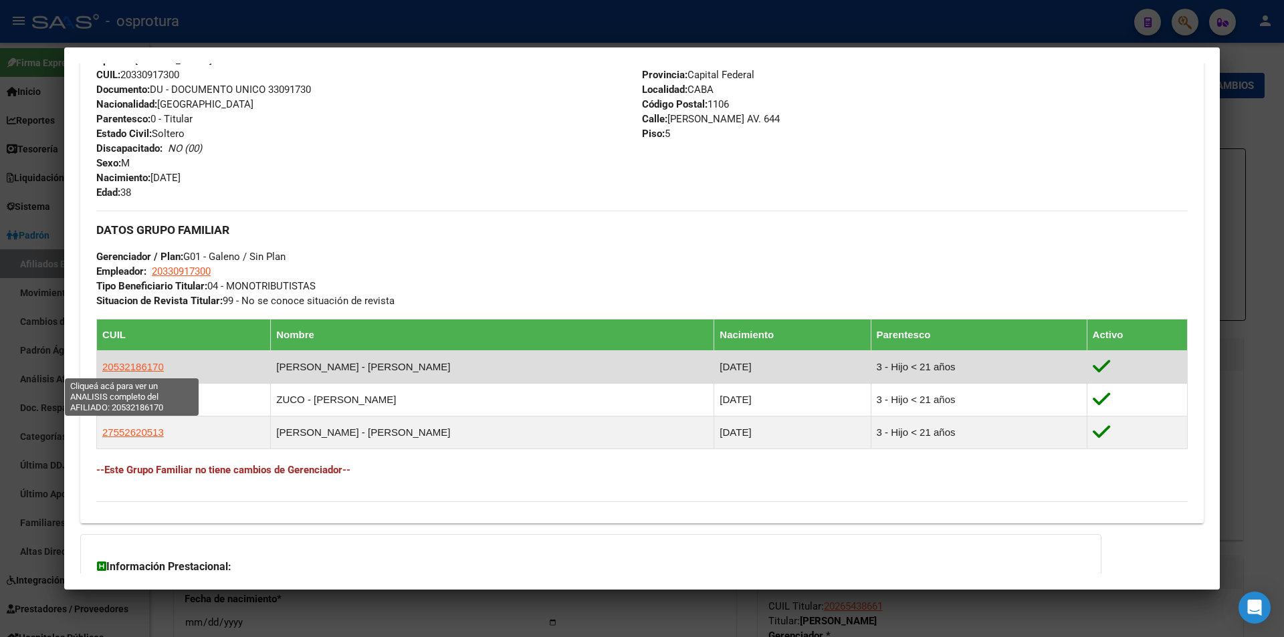
click at [155, 365] on span "20532186170" at bounding box center [133, 366] width 62 height 11
type textarea "20532186170"
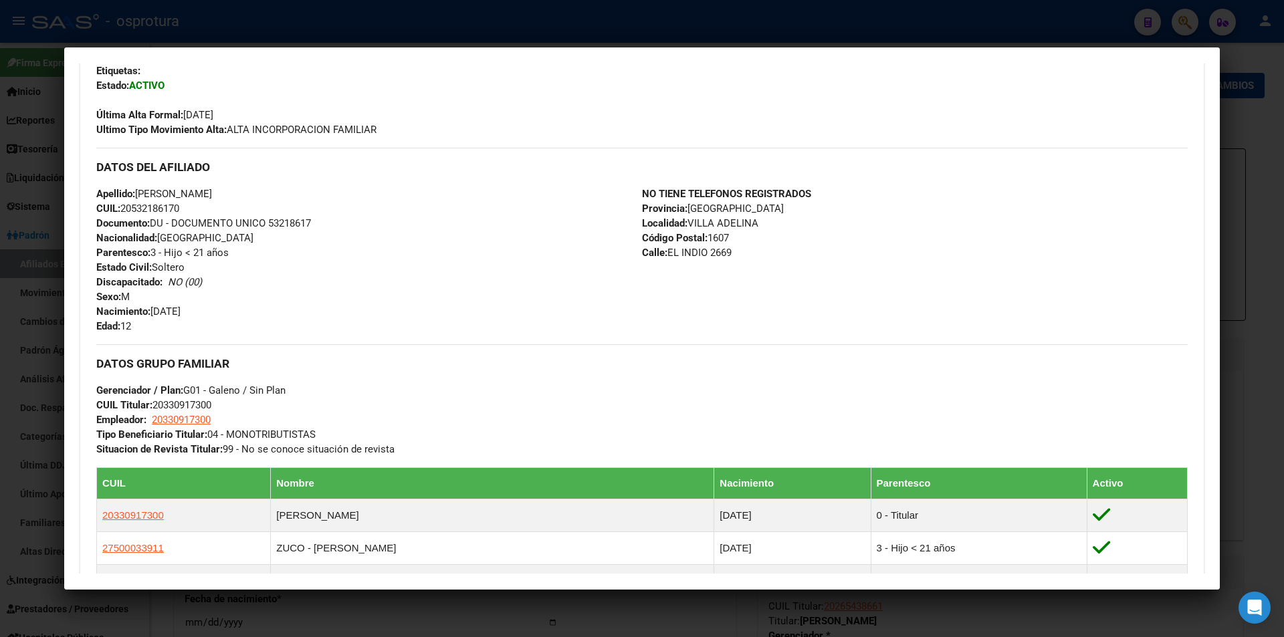
scroll to position [0, 0]
